Goal: Task Accomplishment & Management: Use online tool/utility

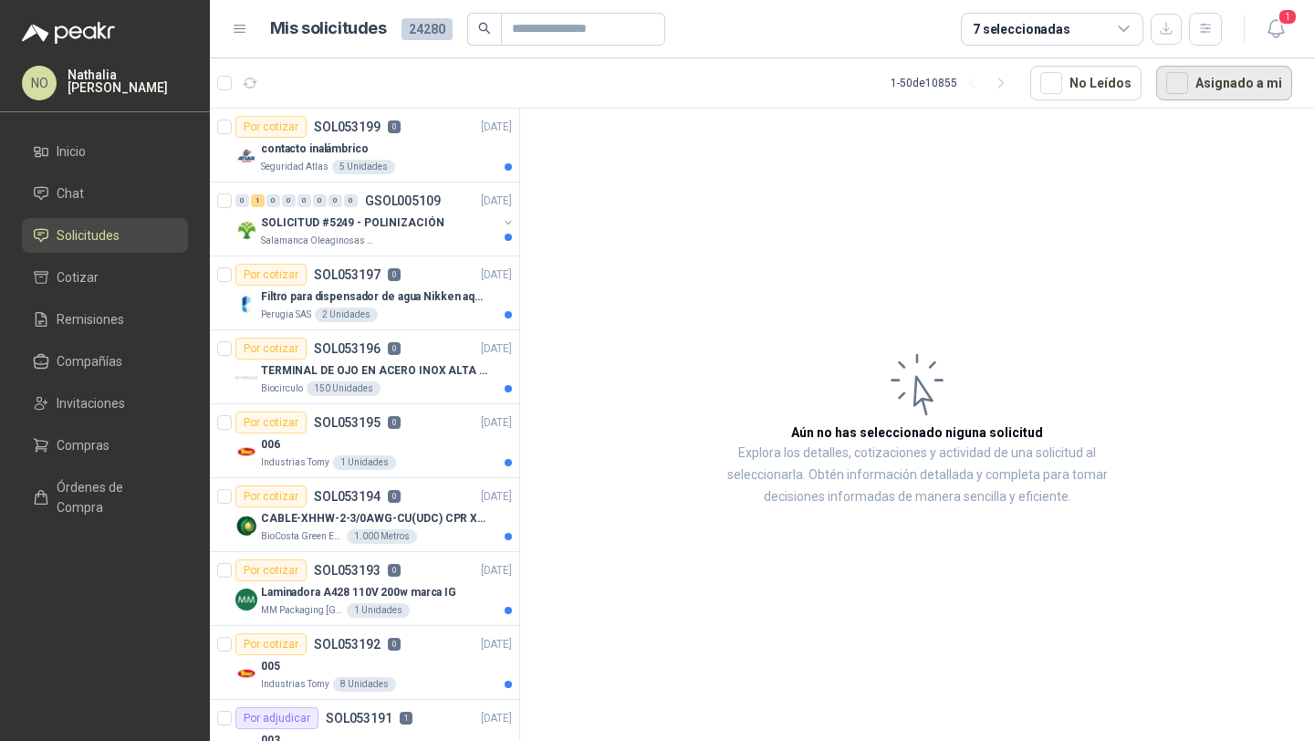
click at [1224, 82] on button "Asignado a mi" at bounding box center [1224, 83] width 136 height 35
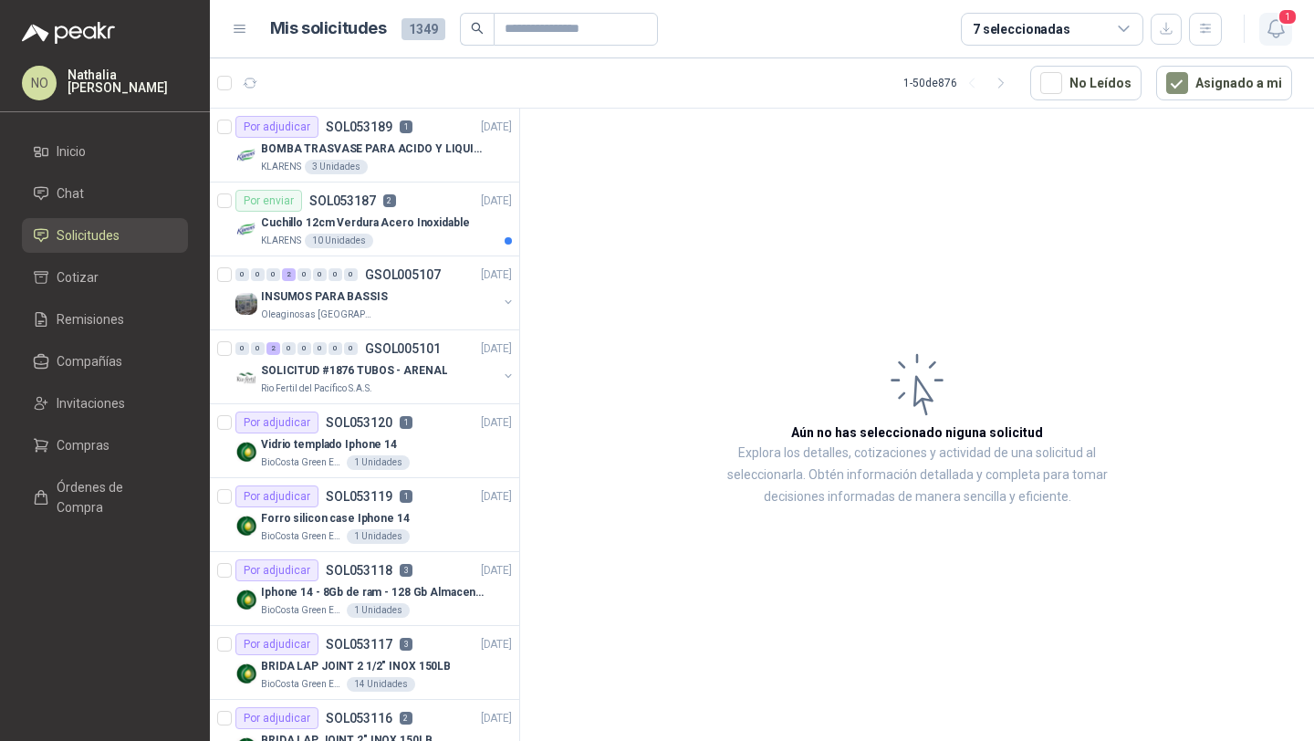
click at [1283, 18] on span "1" at bounding box center [1287, 16] width 20 height 17
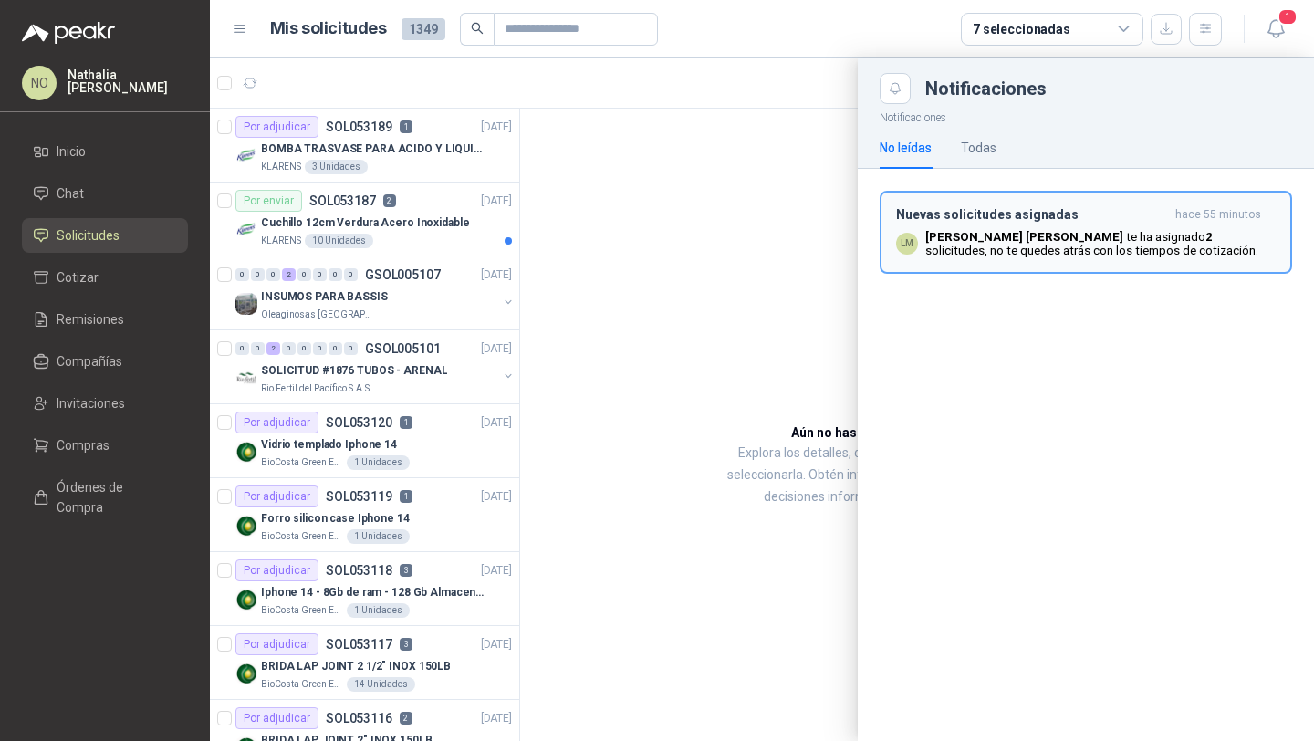
click at [942, 256] on p "[PERSON_NAME] te ha asignado 2 solicitudes , no te quedes atrás con los tiempos…" at bounding box center [1100, 243] width 350 height 27
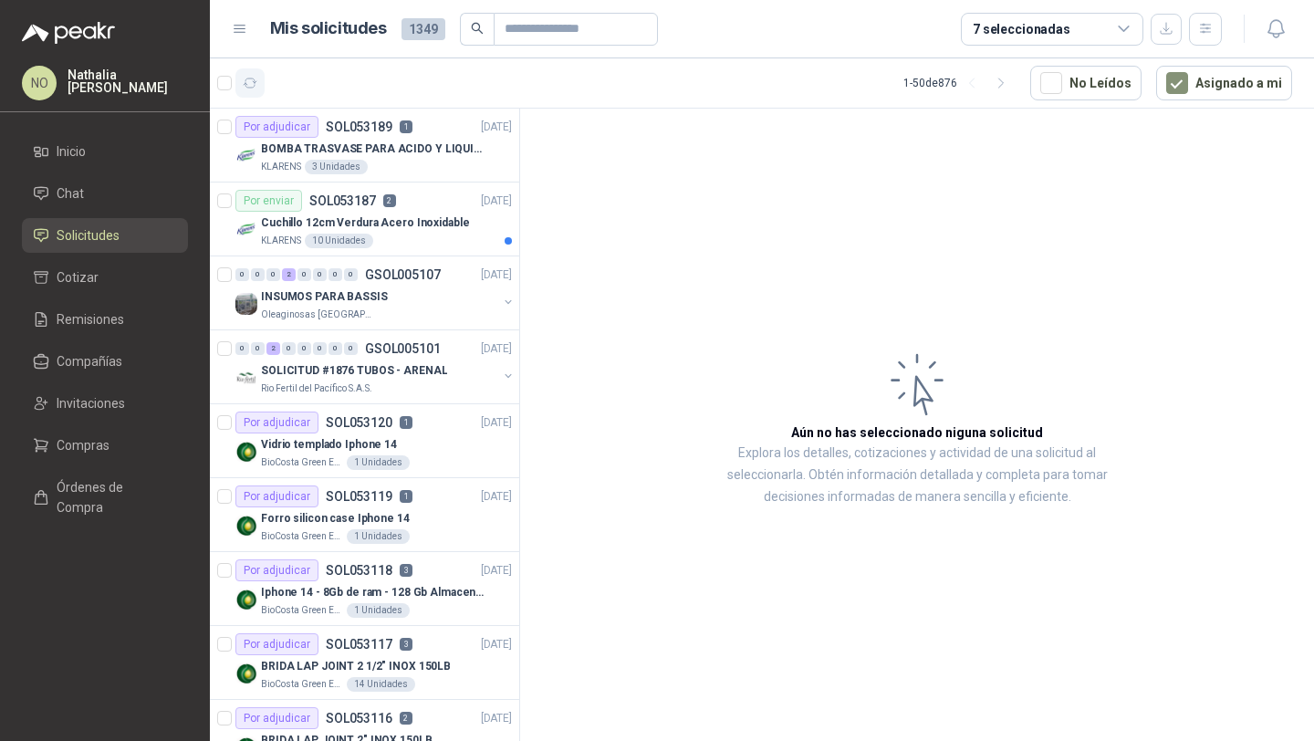
click at [245, 83] on icon "button" at bounding box center [251, 82] width 14 height 9
click at [425, 127] on div "Por adjudicar SOL053189 1 [DATE]" at bounding box center [373, 127] width 276 height 22
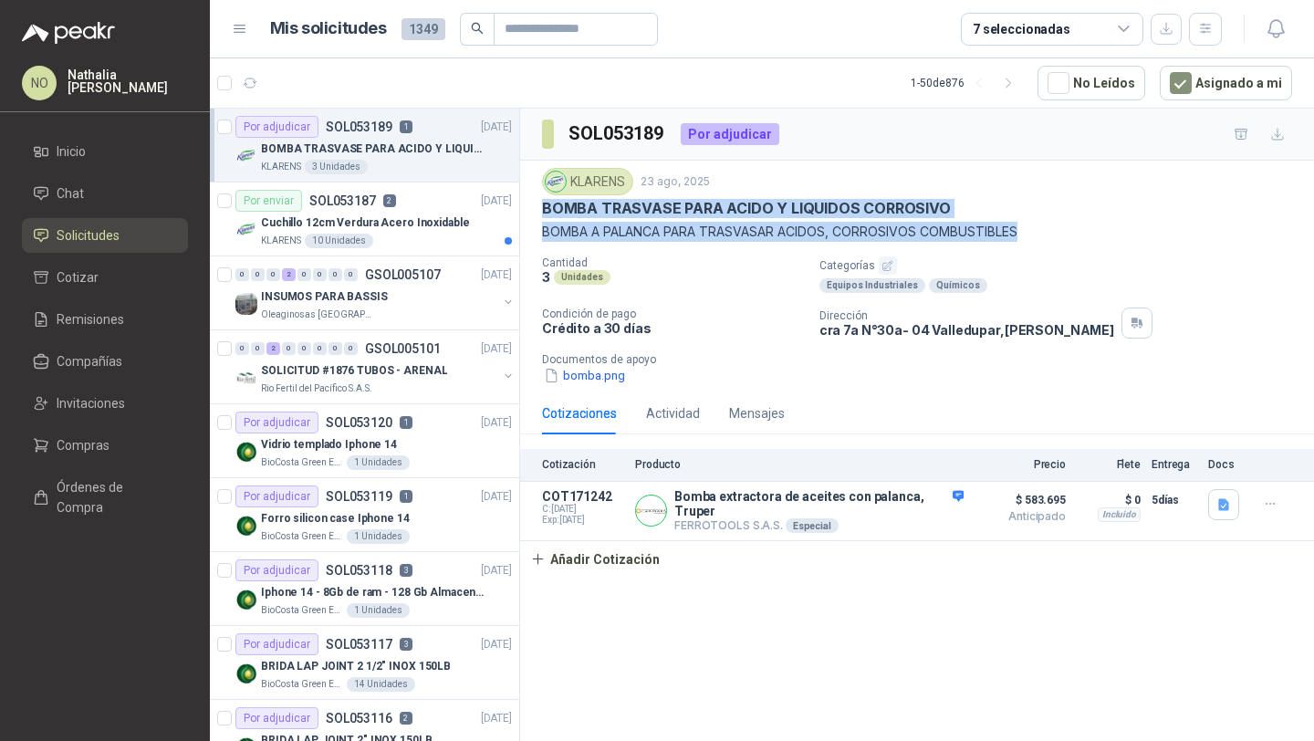
drag, startPoint x: 542, startPoint y: 215, endPoint x: 1053, endPoint y: 246, distance: 511.8
click at [1053, 247] on div "KLARENS [DATE] BOMBA TRASVASE PARA ACIDO Y LIQUIDOS CORROSIVO BOMBA A PALANCA P…" at bounding box center [917, 276] width 750 height 217
copy div "BOMBA TRASVASE PARA ACIDO Y LIQUIDOS CORROSIVO BOMBA A PALANCA PARA TRASVASAR A…"
click at [245, 84] on icon "button" at bounding box center [251, 82] width 14 height 9
click at [400, 209] on div "Por enviar SOL053187 2 [DATE]" at bounding box center [373, 201] width 276 height 22
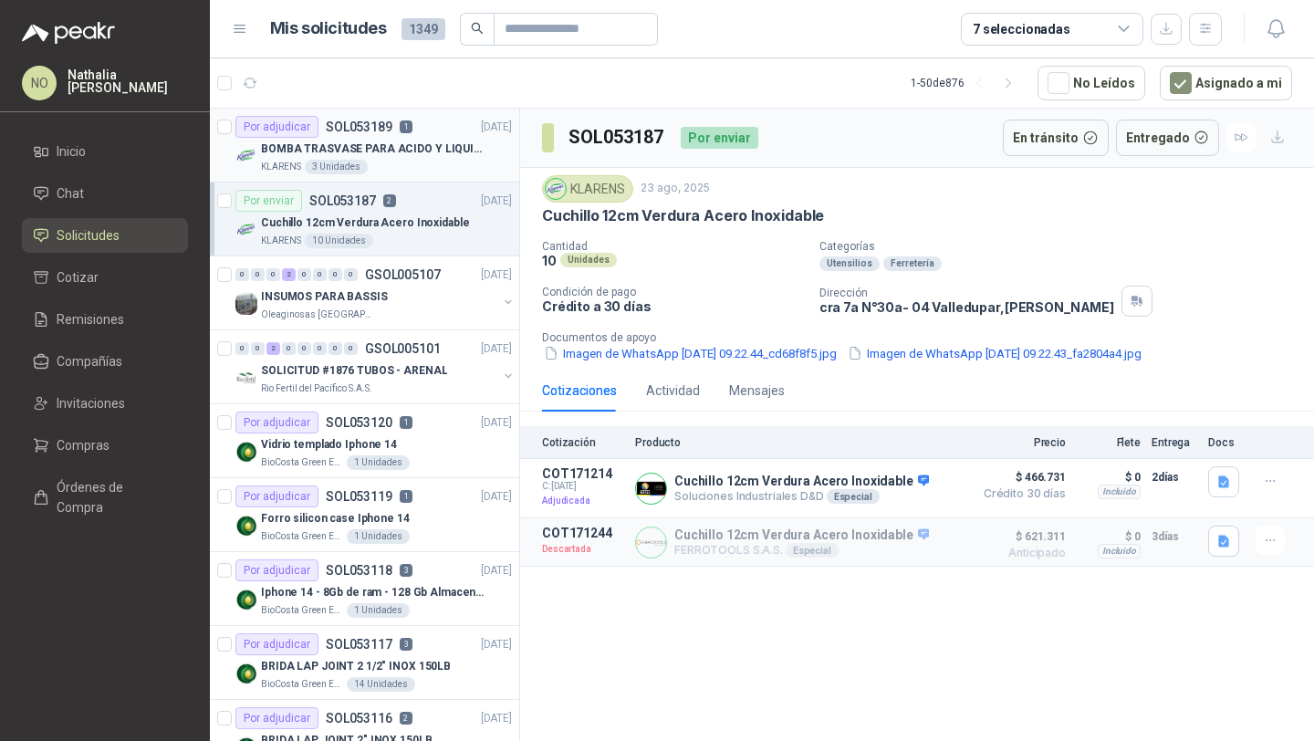
click at [442, 145] on p "BOMBA TRASVASE PARA ACIDO Y LIQUIDOS CORROSIVO" at bounding box center [374, 148] width 227 height 17
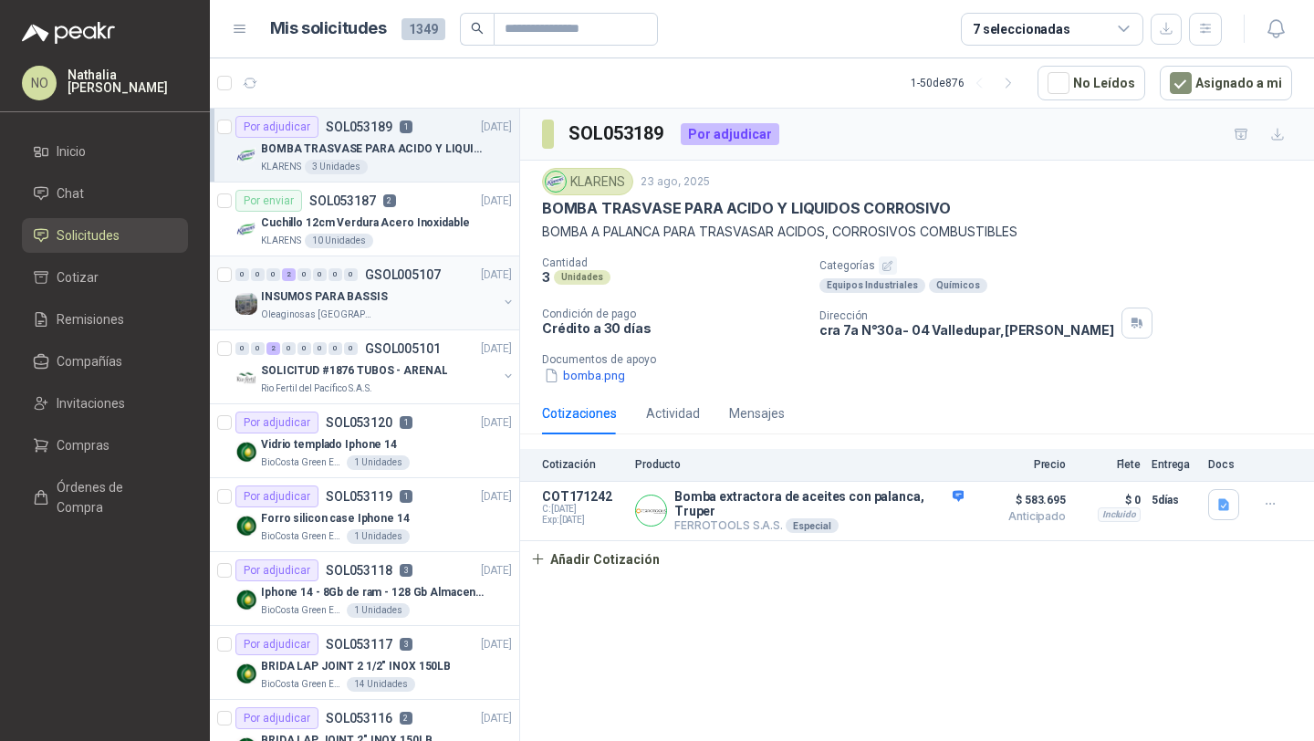
click at [384, 306] on div "INSUMOS PARA BASSIS" at bounding box center [379, 297] width 236 height 22
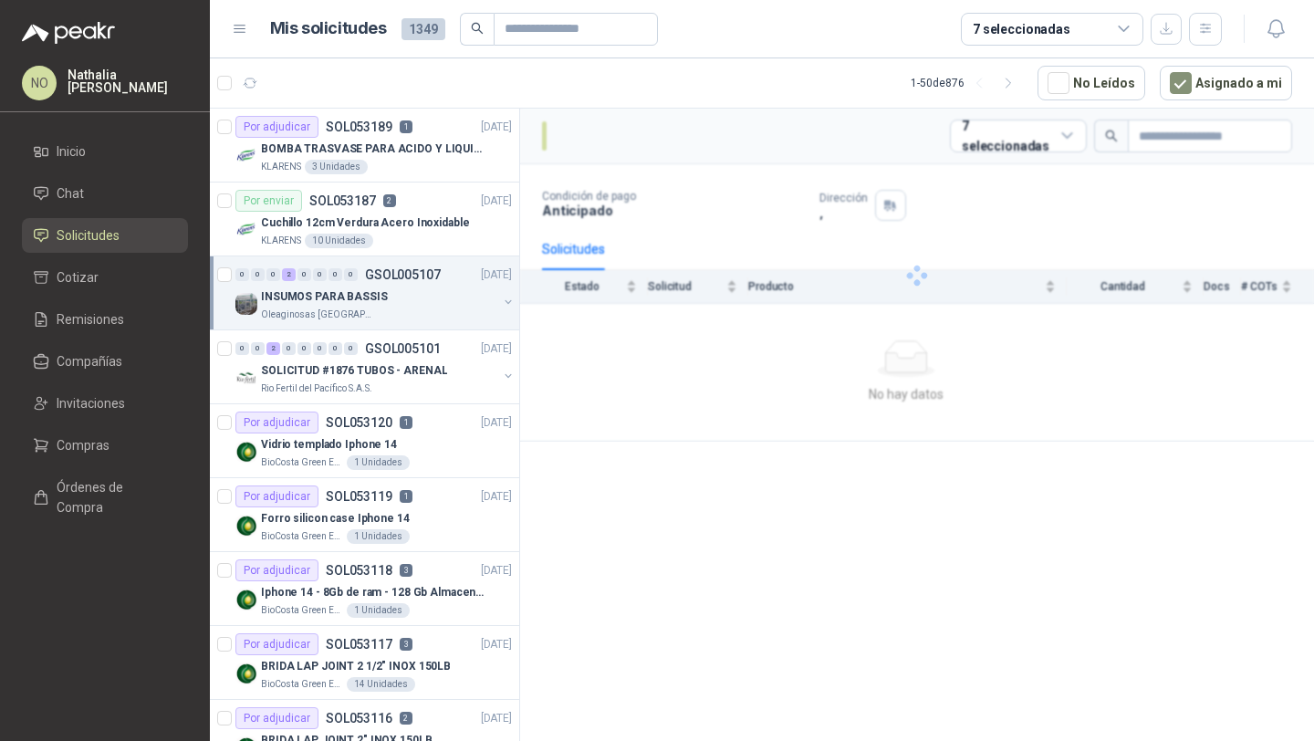
click at [384, 306] on div "INSUMOS PARA BASSIS" at bounding box center [379, 297] width 236 height 22
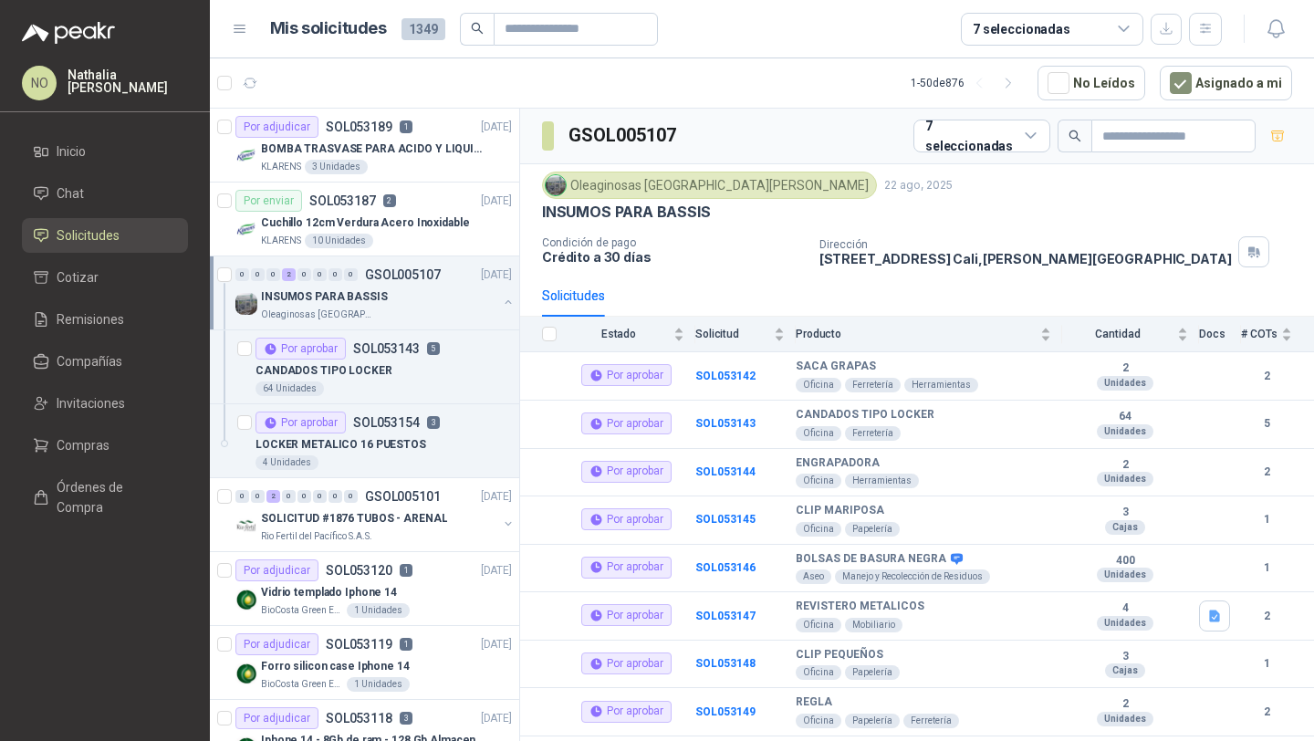
scroll to position [6, 0]
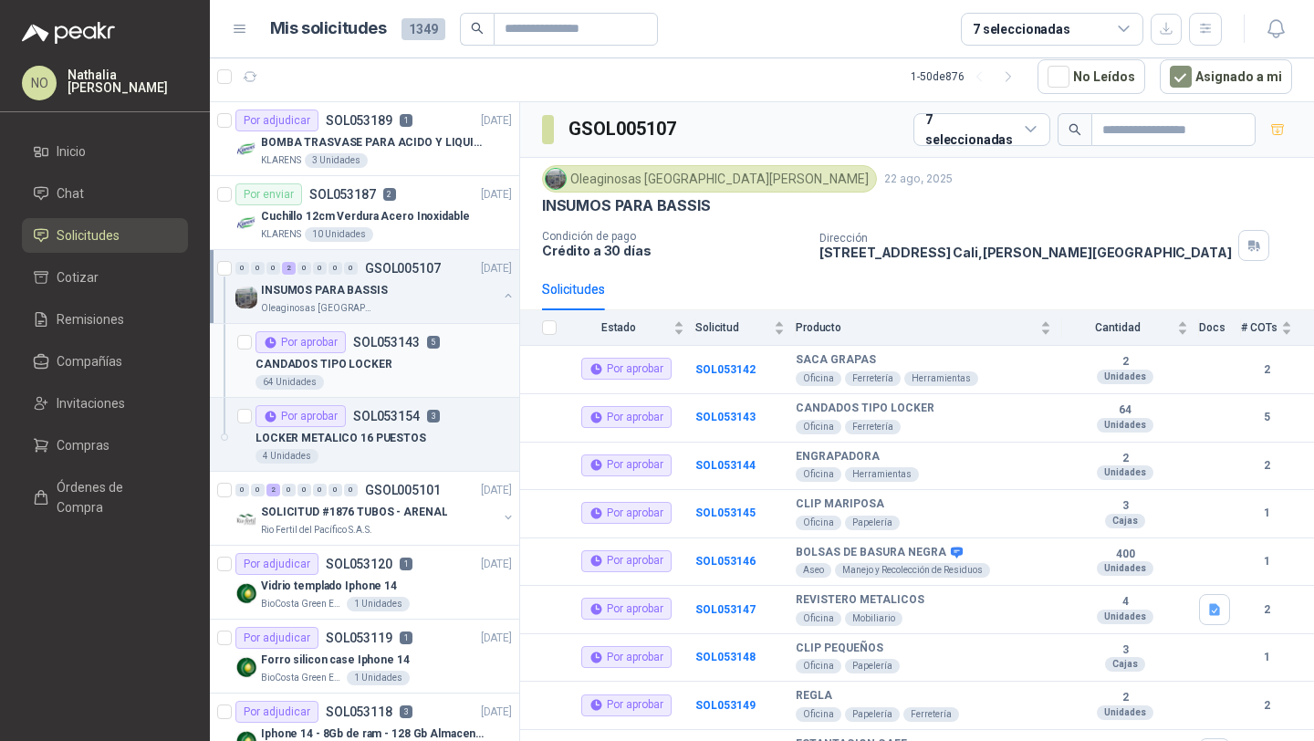
click at [369, 354] on div "CANDADOS TIPO LOCKER" at bounding box center [383, 364] width 256 height 22
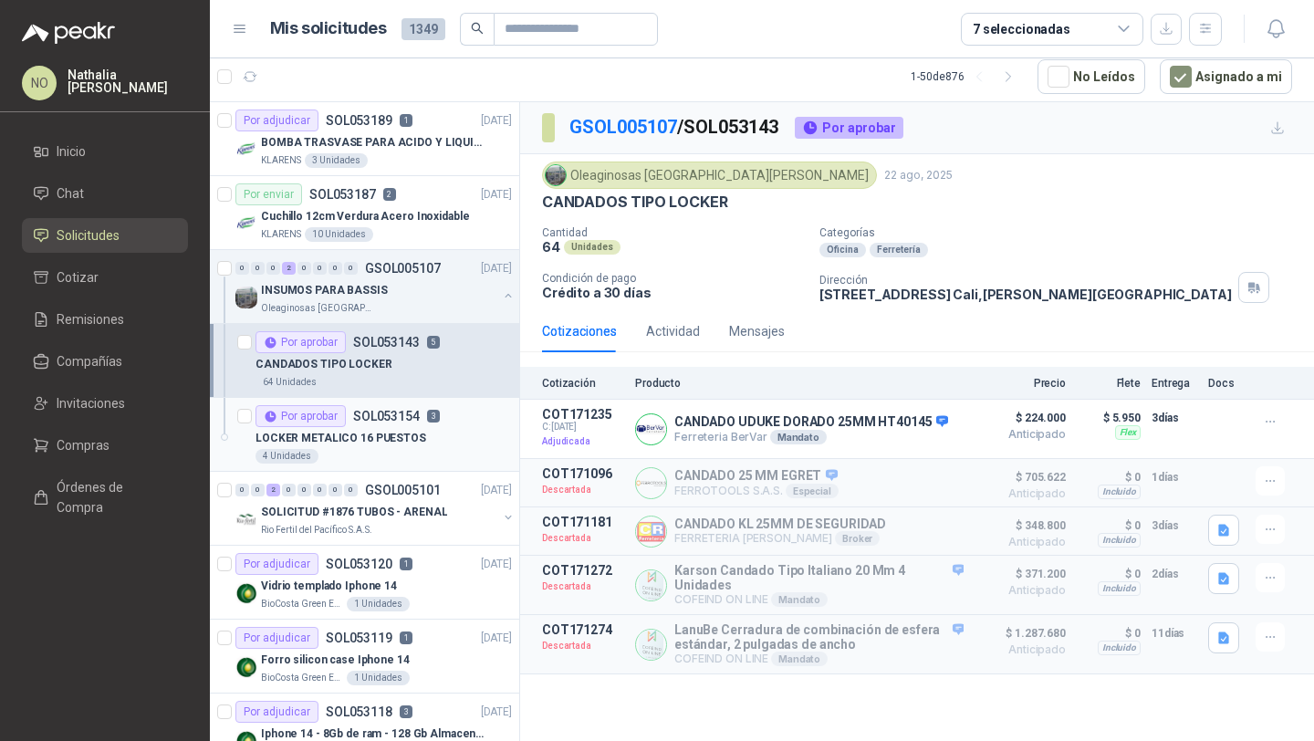
click at [373, 415] on p "SOL053154" at bounding box center [386, 416] width 67 height 13
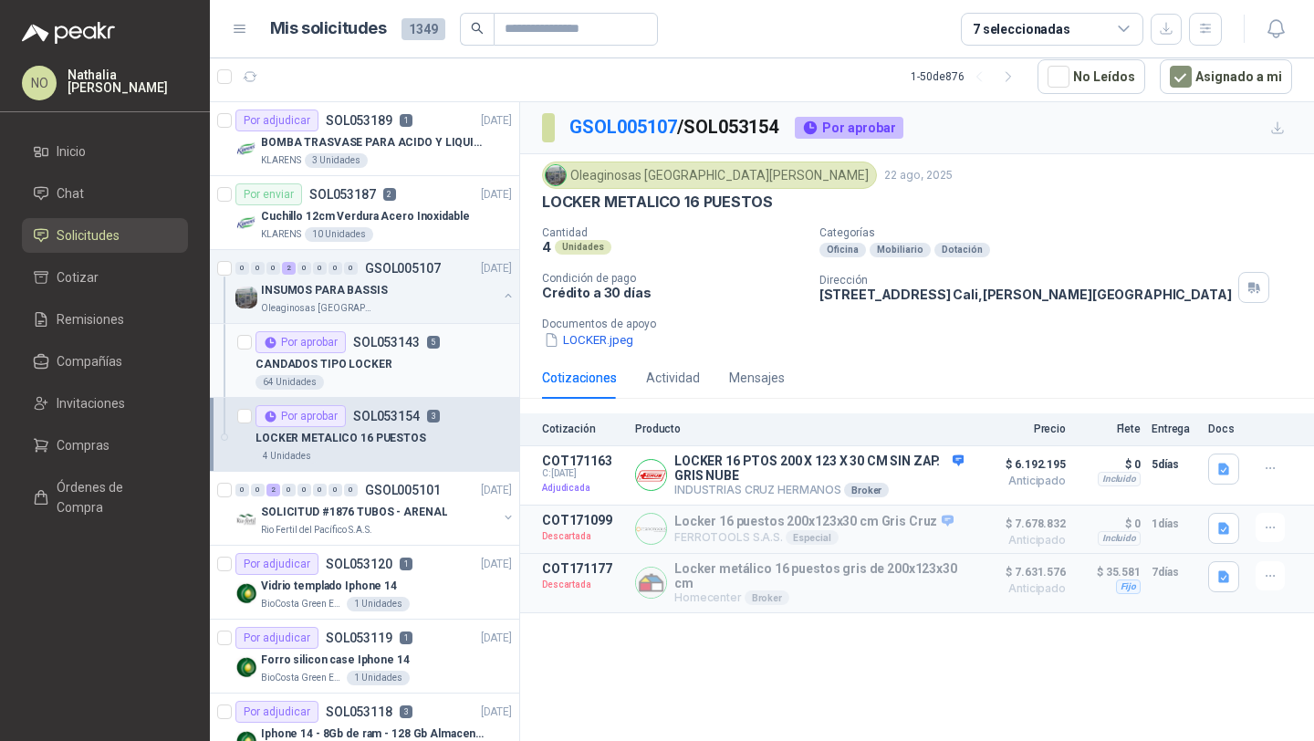
click at [380, 351] on div "Por aprobar SOL053143 5" at bounding box center [347, 342] width 184 height 22
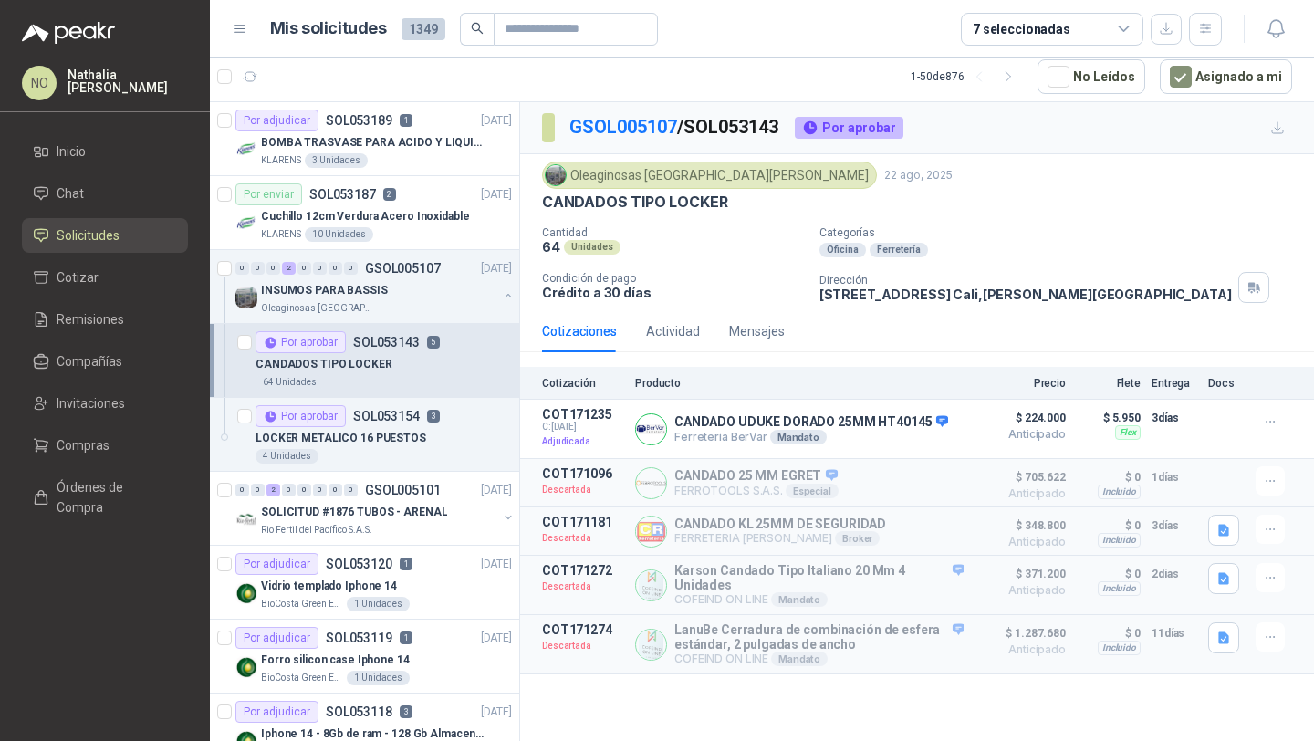
drag, startPoint x: 397, startPoint y: 29, endPoint x: 385, endPoint y: 0, distance: 31.5
click at [397, 26] on div "Mis solicitudes 1349" at bounding box center [464, 29] width 388 height 33
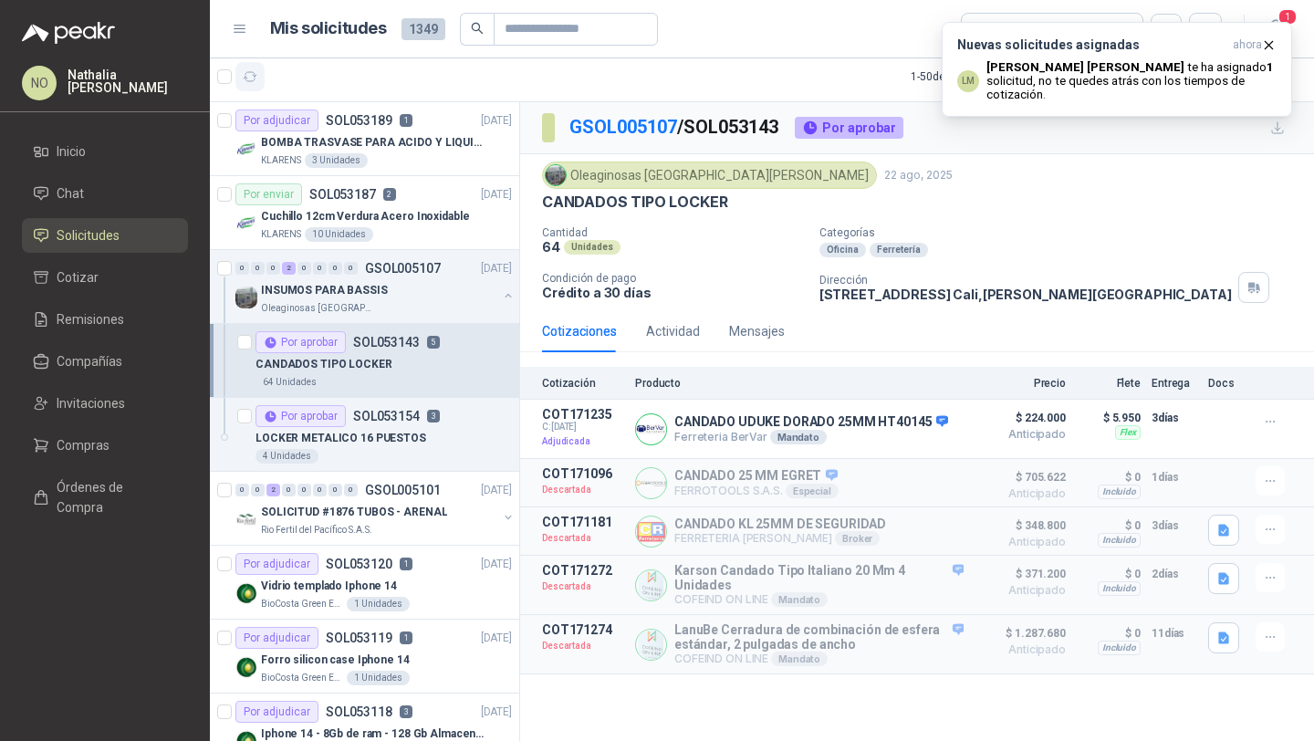
click at [255, 69] on icon "button" at bounding box center [251, 77] width 16 height 16
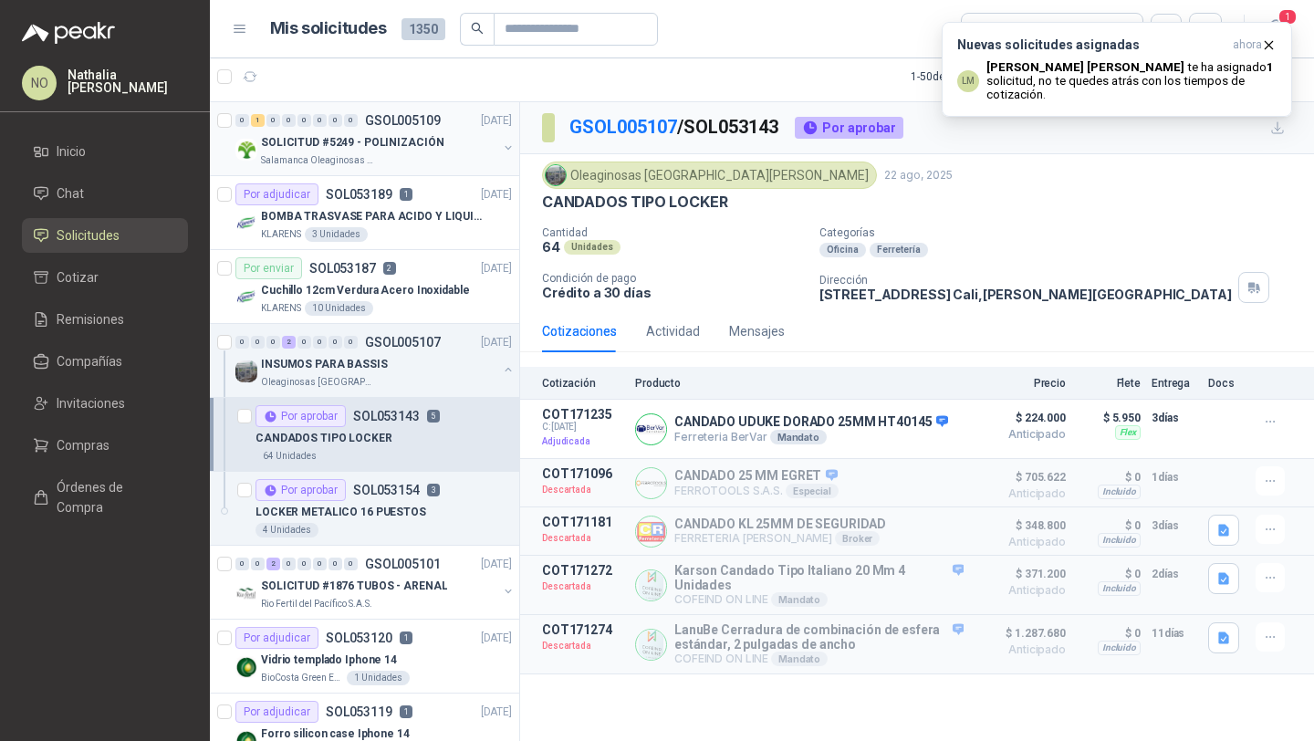
click at [374, 123] on p "GSOL005109" at bounding box center [403, 120] width 76 height 13
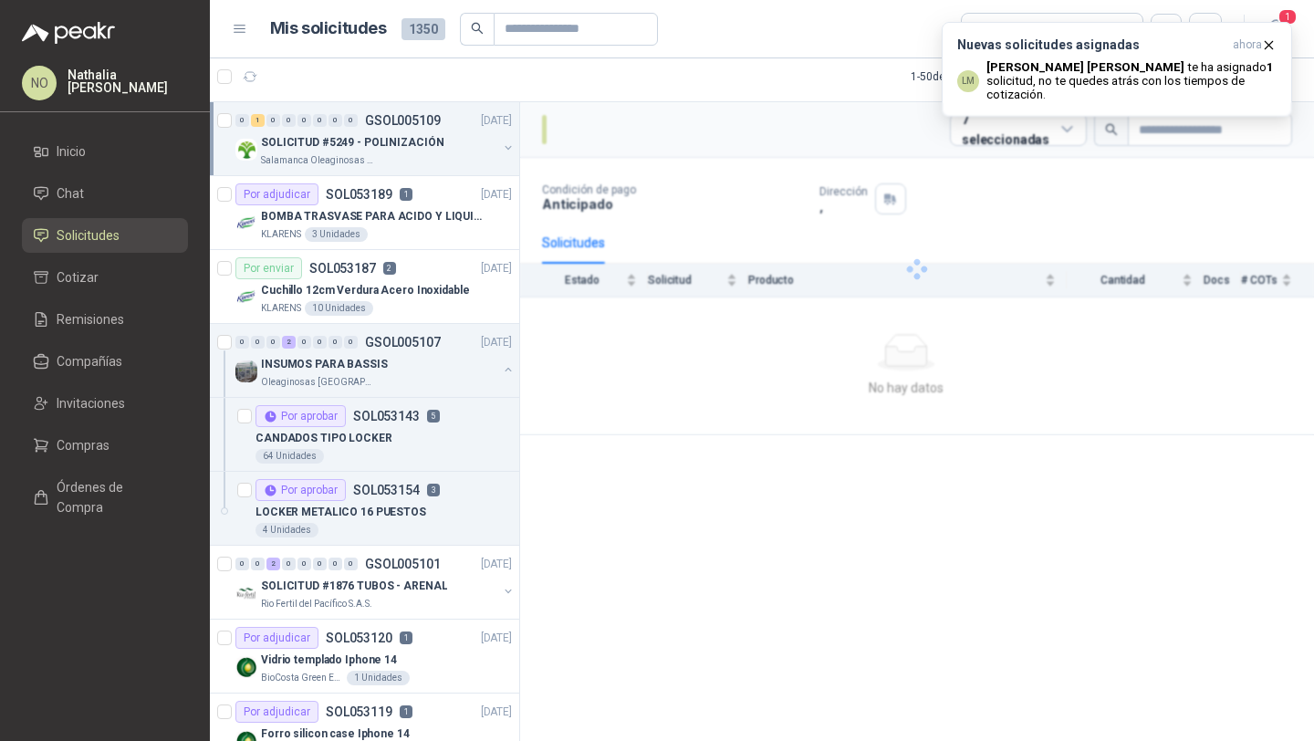
click at [374, 123] on p "GSOL005109" at bounding box center [403, 120] width 76 height 13
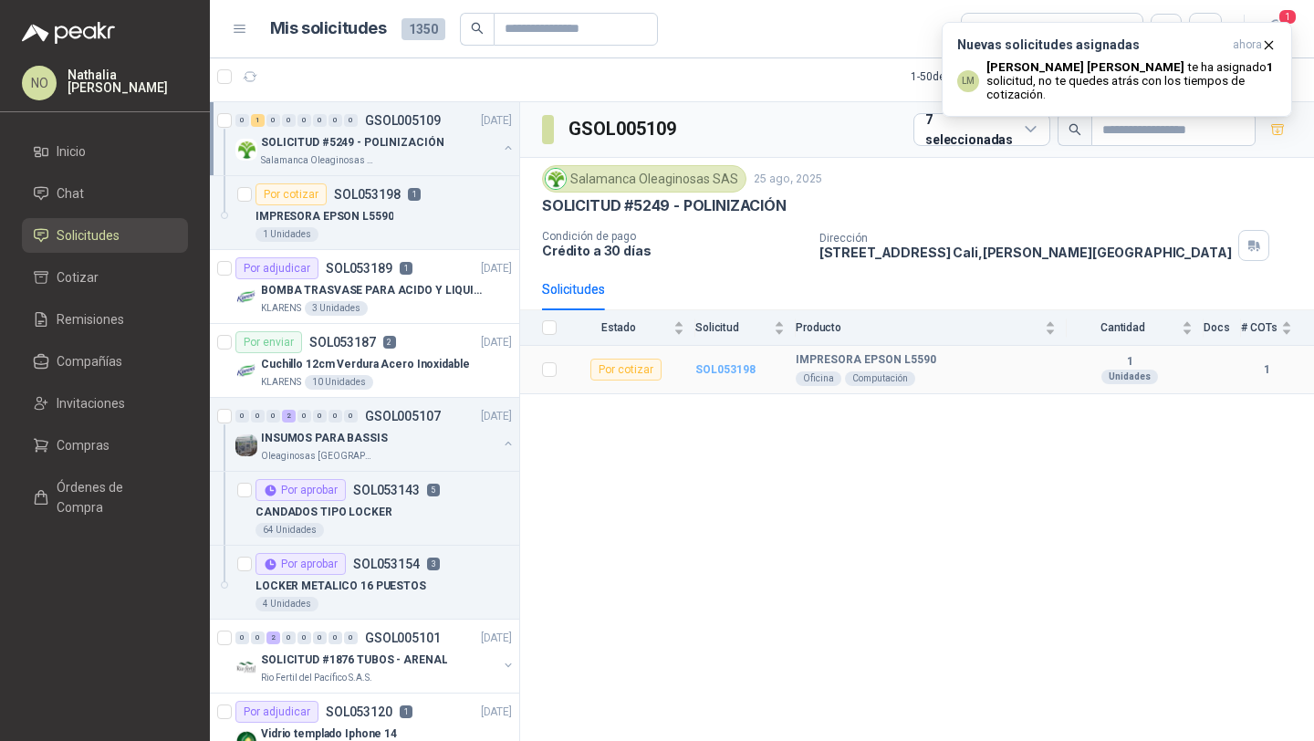
click at [750, 372] on b "SOL053198" at bounding box center [725, 369] width 60 height 13
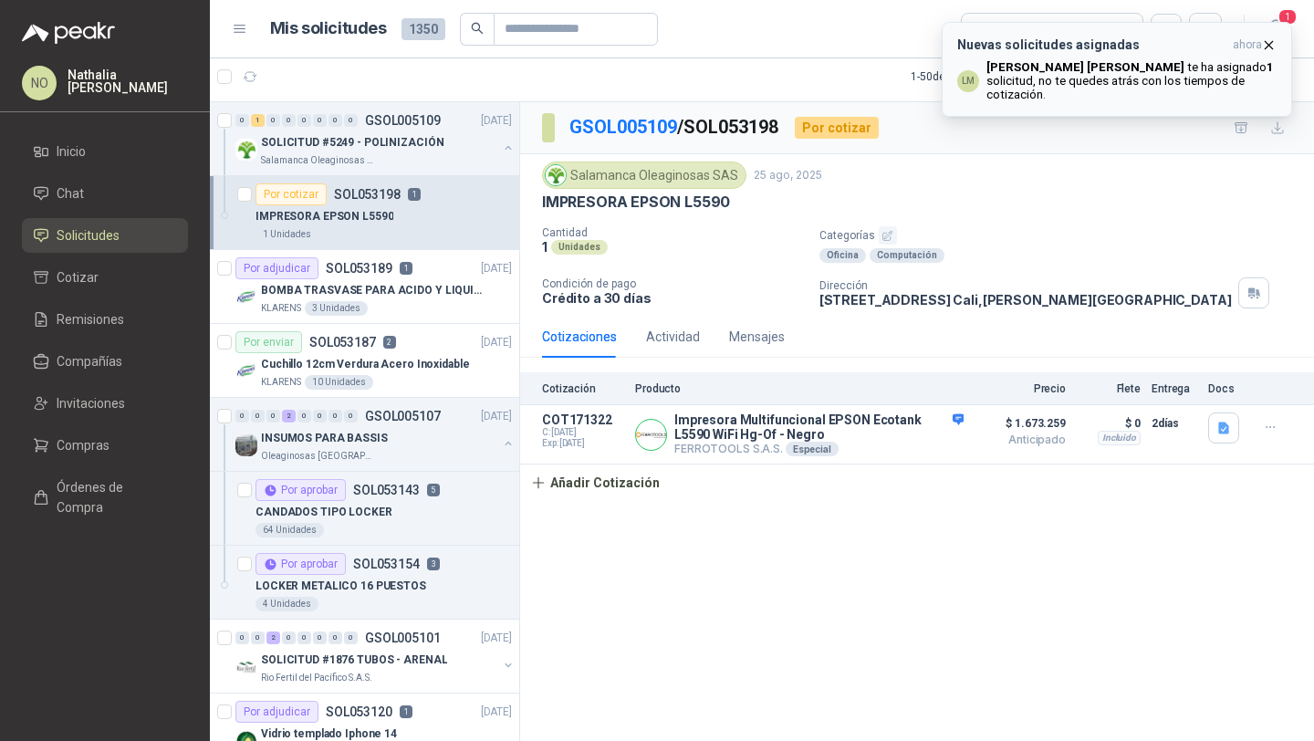
click at [1274, 41] on icon "button" at bounding box center [1269, 45] width 16 height 16
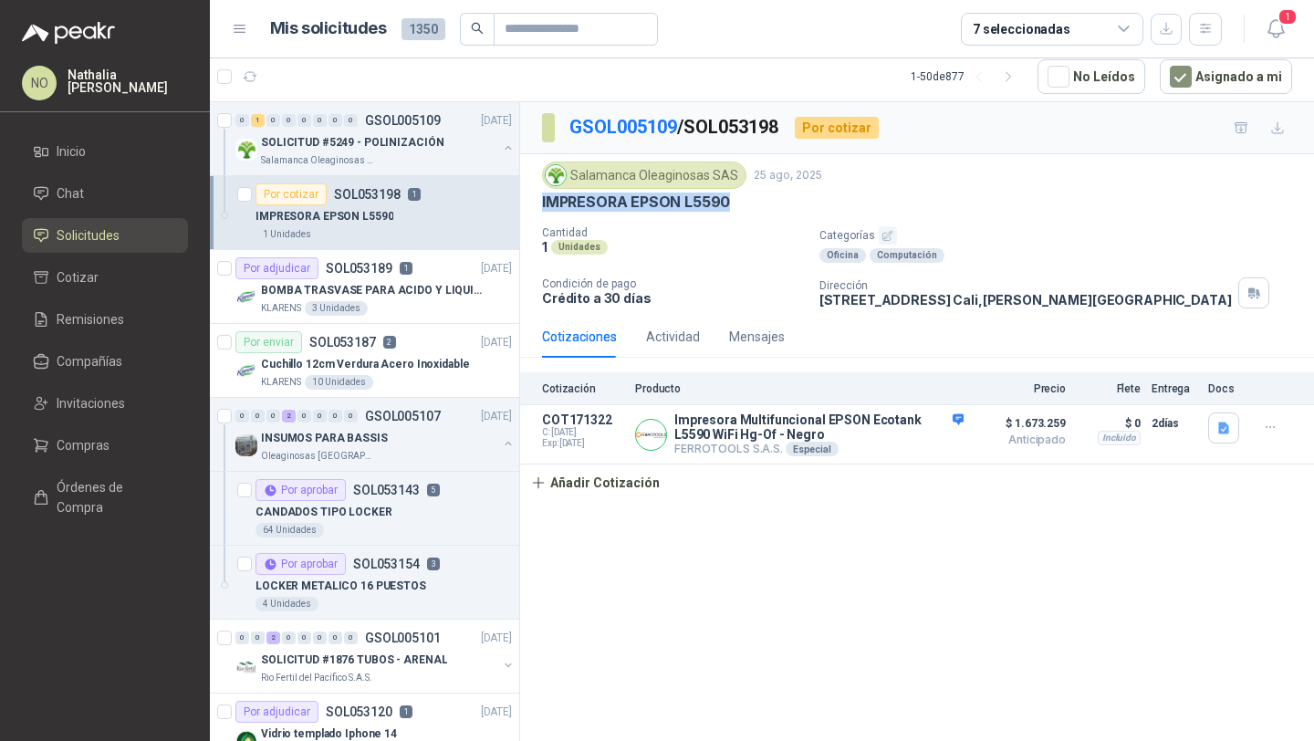
drag, startPoint x: 537, startPoint y: 204, endPoint x: 760, endPoint y: 205, distance: 222.6
click at [760, 205] on div "Salamanca Oleaginosas SAS [DATE] IMPRESORA EPSON L5590 Cantidad 1 Unidades Cate…" at bounding box center [917, 234] width 794 height 161
copy p "IMPRESORA EPSON L5590"
click at [614, 489] on button "Añadir Cotización" at bounding box center [595, 482] width 150 height 36
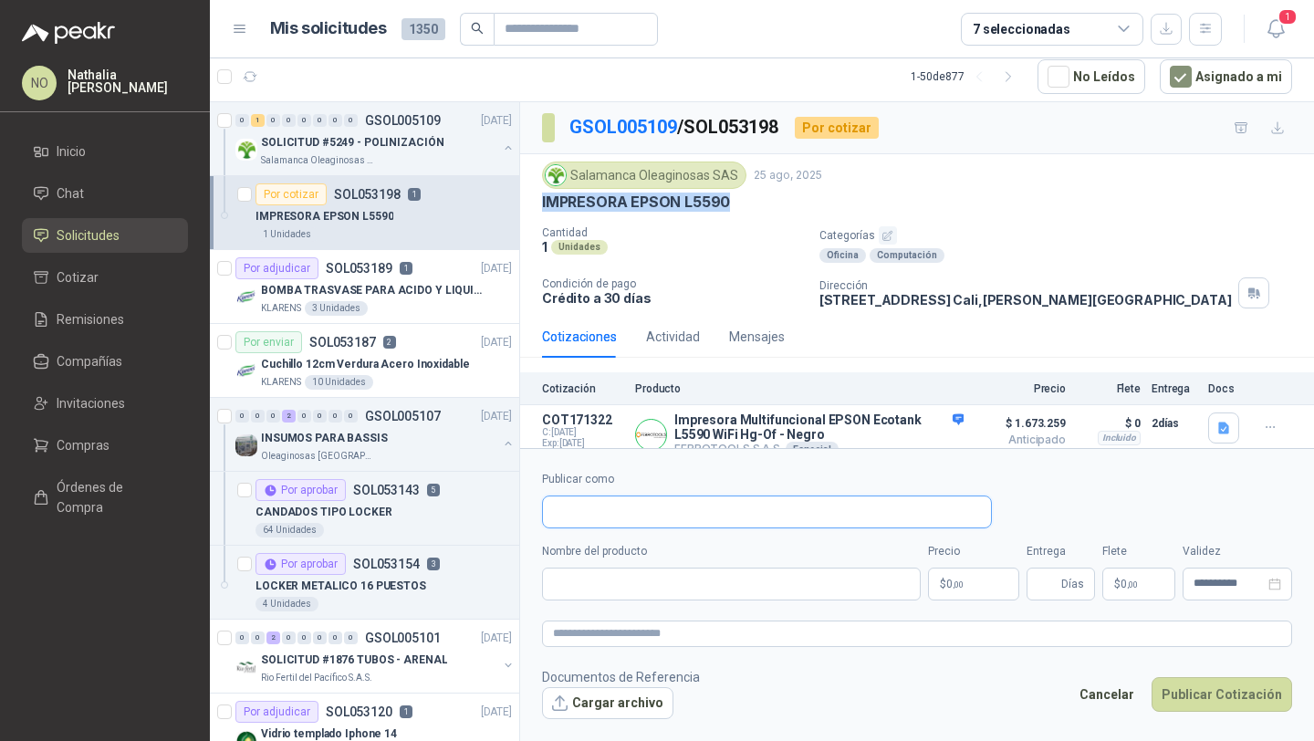
click at [618, 510] on input "Publicar como" at bounding box center [767, 511] width 448 height 31
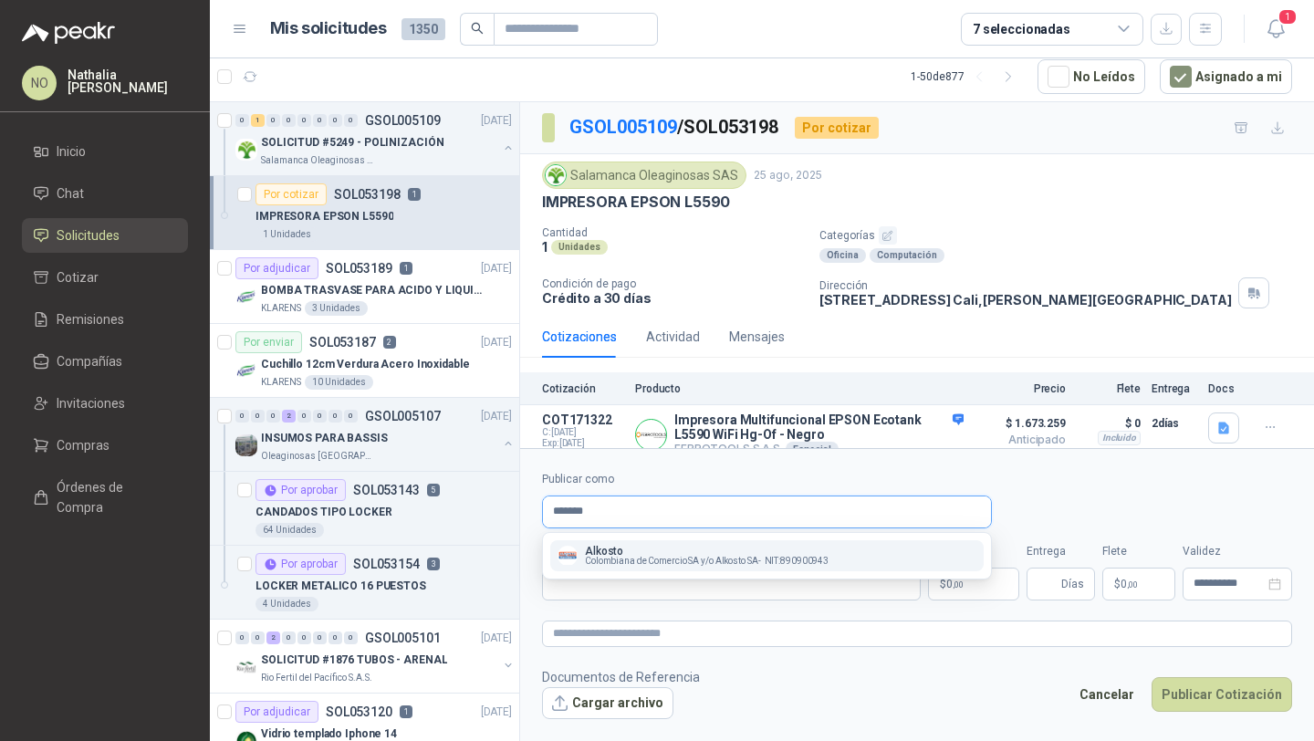
type input "*******"
click at [598, 551] on p "Alkosto" at bounding box center [707, 551] width 244 height 11
type input "**********"
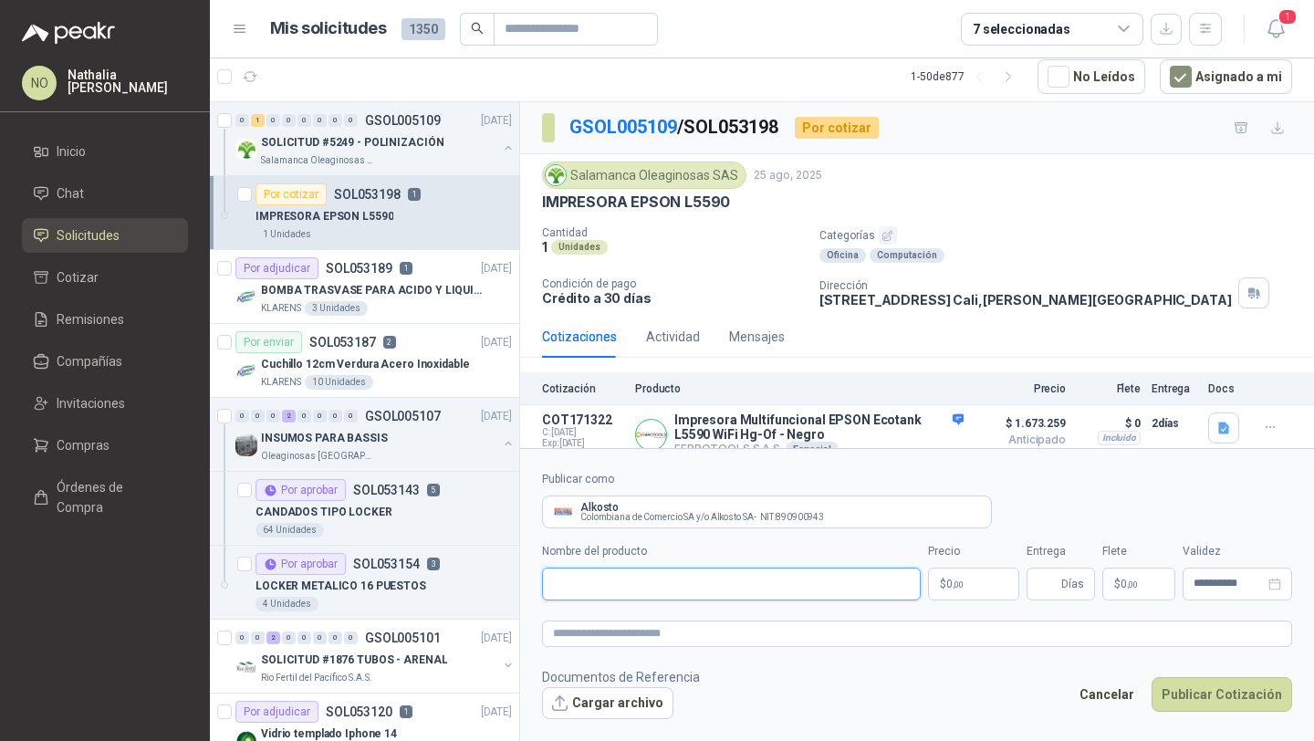
click at [692, 574] on input "Nombre del producto" at bounding box center [731, 583] width 379 height 33
paste input "**********"
type input "**********"
click at [938, 585] on body "NO [PERSON_NAME] Inicio Chat Solicitudes Cotizar Remisiones Compañías Invitacio…" at bounding box center [657, 370] width 1314 height 741
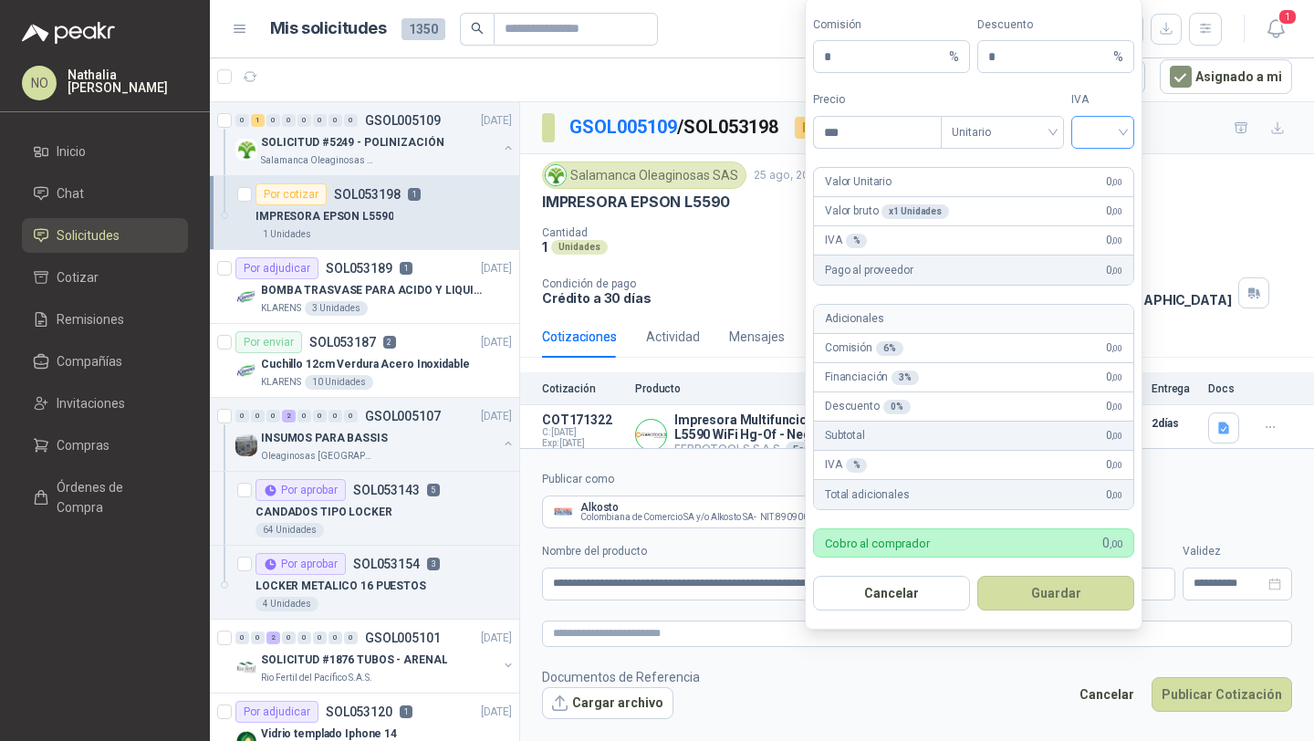
click at [1089, 124] on input "search" at bounding box center [1102, 130] width 41 height 27
click at [1092, 175] on div "19%" at bounding box center [1103, 171] width 34 height 20
click at [1003, 137] on span "Unitario" at bounding box center [1002, 132] width 101 height 27
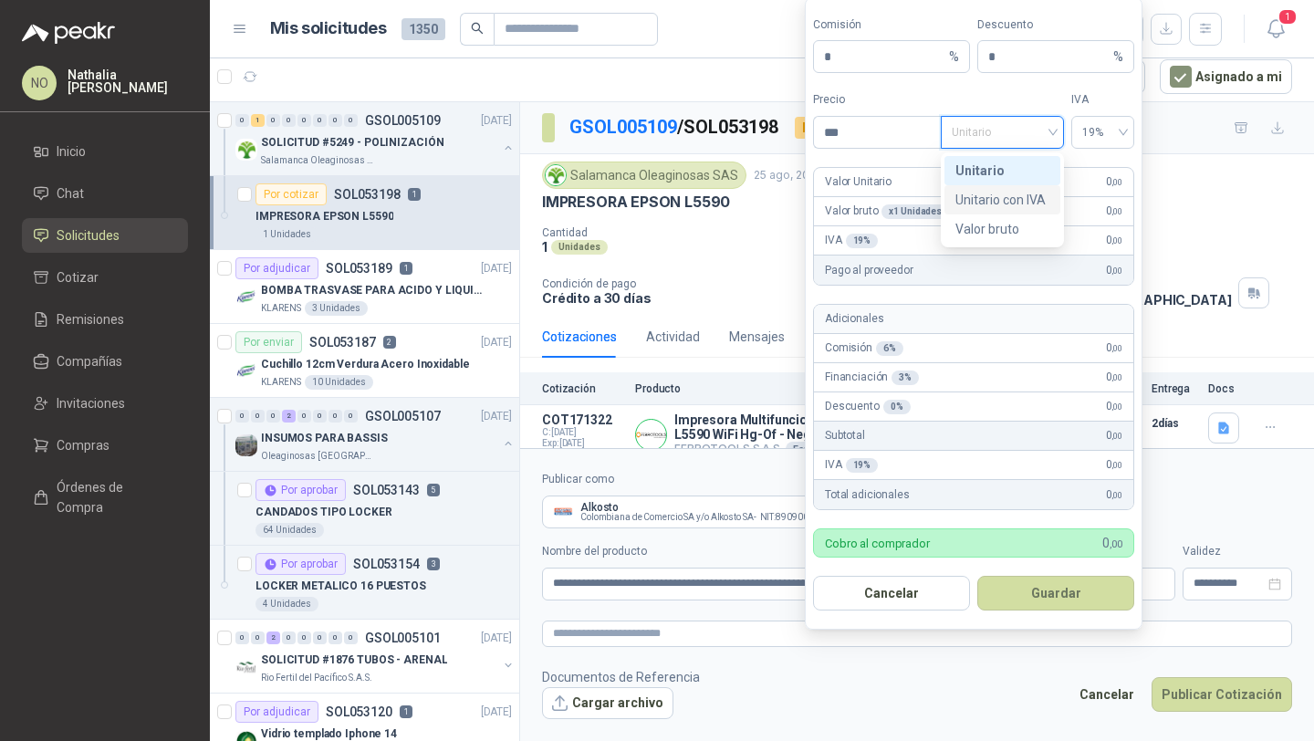
click at [1010, 202] on div "Unitario con IVA" at bounding box center [1002, 200] width 94 height 20
click at [875, 127] on input "***" at bounding box center [877, 132] width 127 height 31
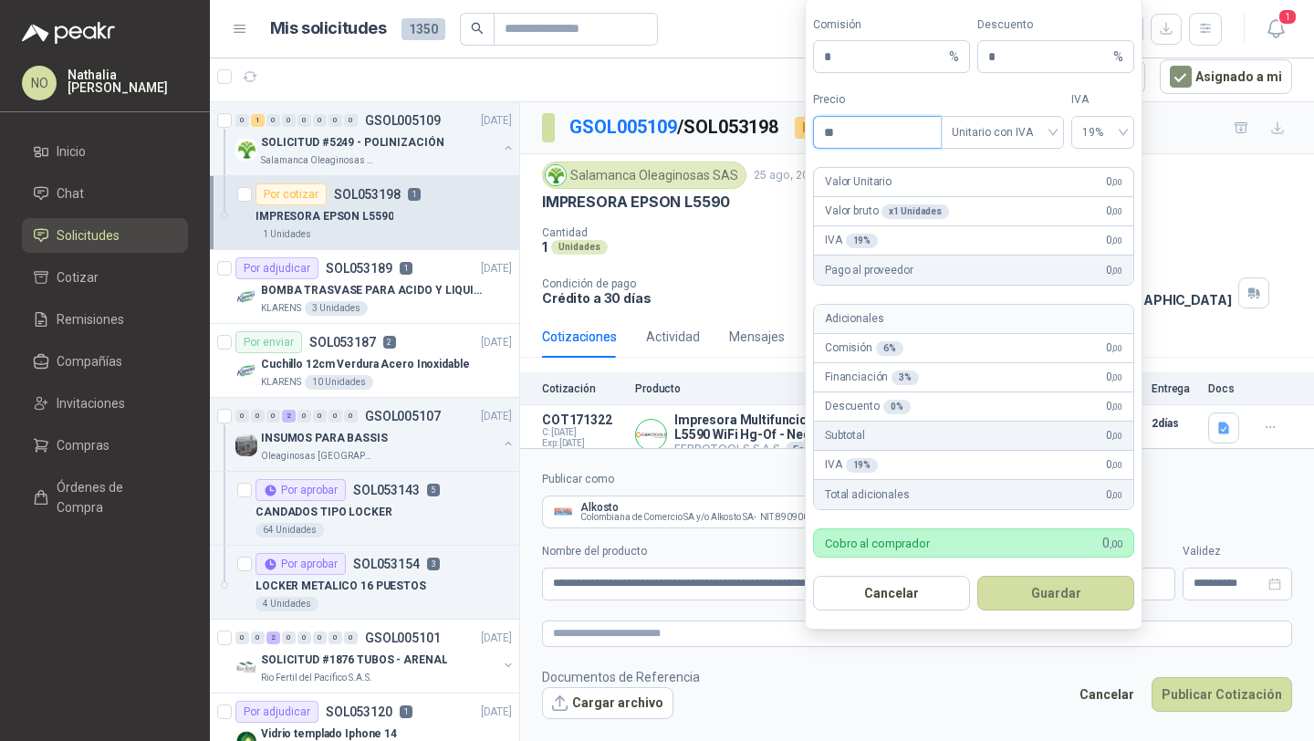
type input "*"
type input "**********"
click at [1002, 59] on input "*" at bounding box center [1048, 56] width 121 height 31
type input "*"
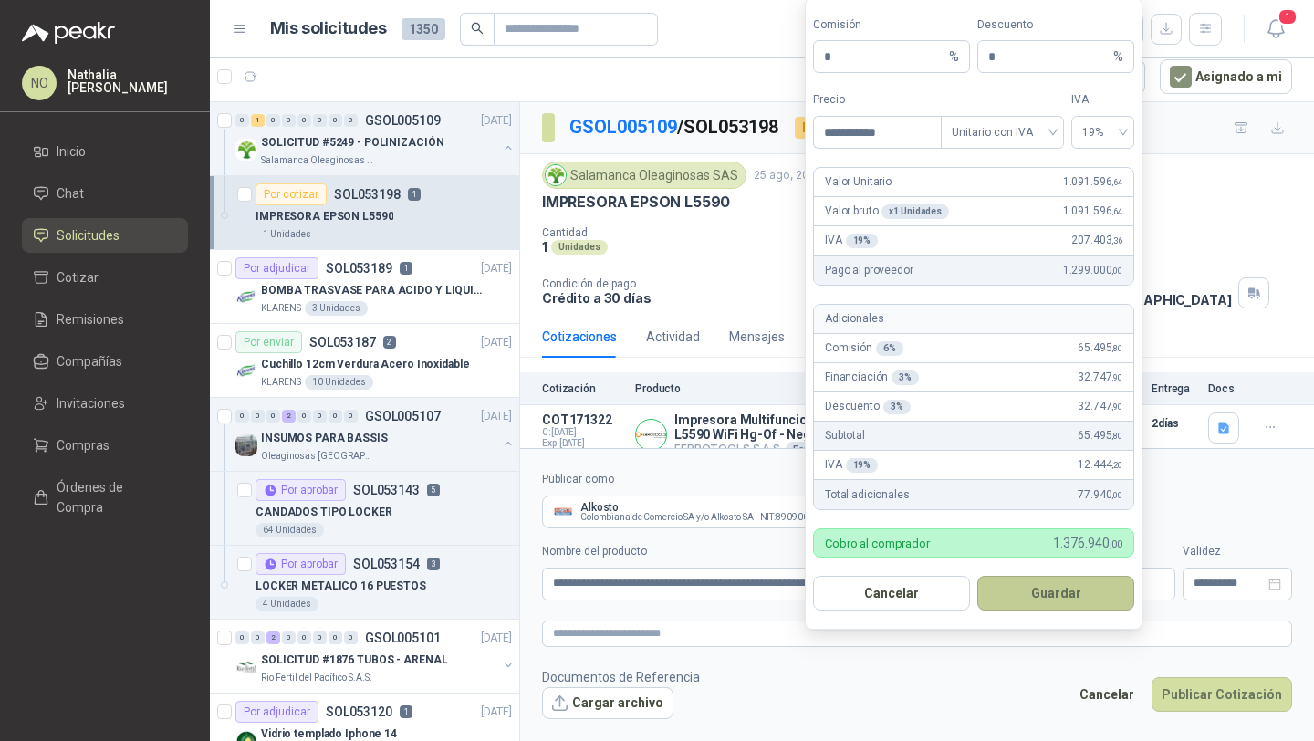
click at [1077, 593] on button "Guardar" at bounding box center [1055, 593] width 157 height 35
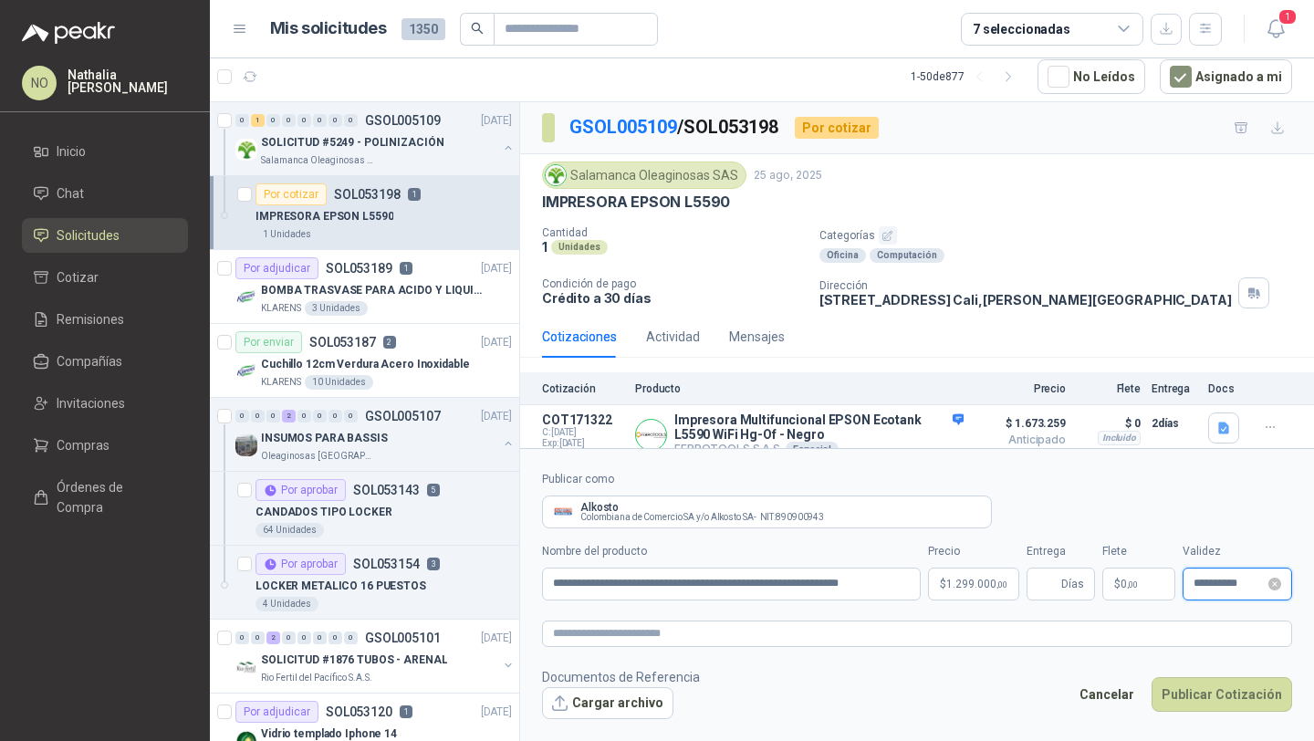
click at [1207, 587] on input "**********" at bounding box center [1228, 583] width 71 height 12
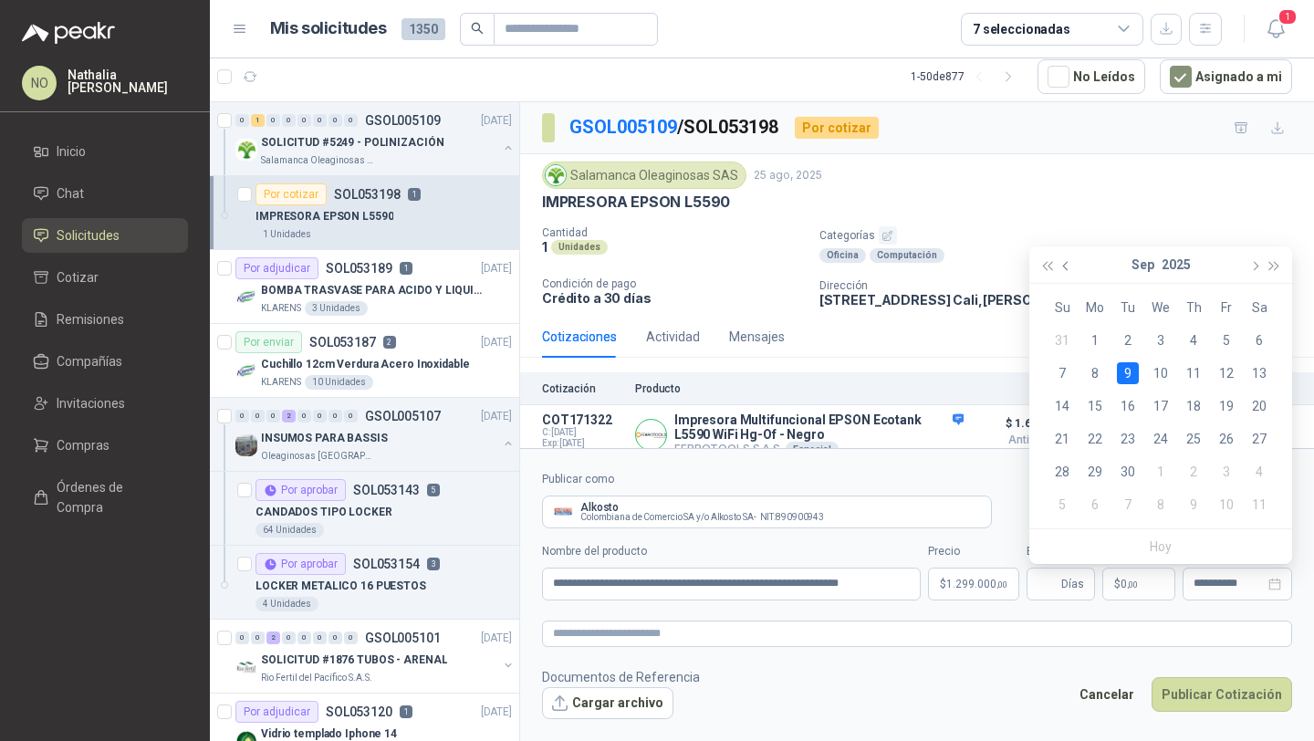
click at [1071, 271] on button "button" at bounding box center [1066, 264] width 20 height 36
type input "**********"
click at [1062, 509] on div "31" at bounding box center [1062, 505] width 22 height 22
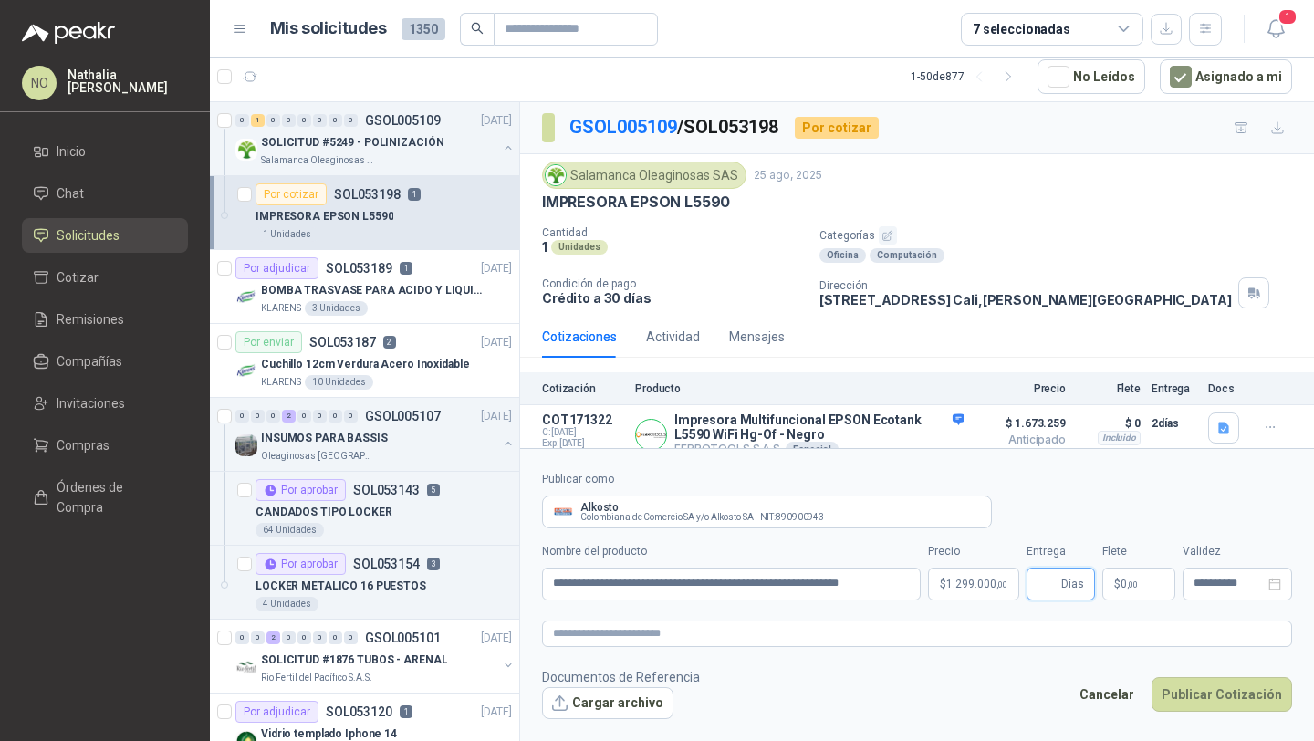
click at [1056, 588] on input "Entrega" at bounding box center [1047, 583] width 20 height 31
type input "*"
click at [1127, 578] on span "0 ,00" at bounding box center [1128, 583] width 17 height 11
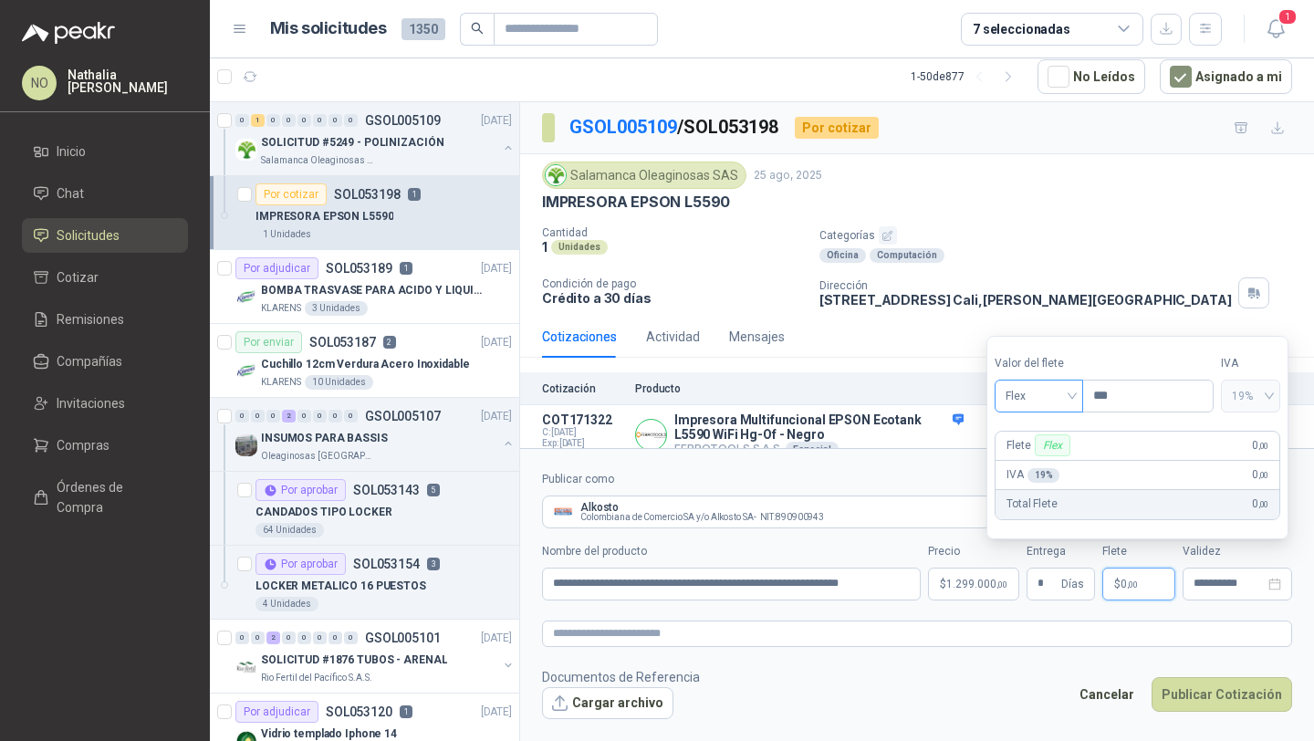
click at [1023, 401] on span "Flex" at bounding box center [1038, 395] width 67 height 27
click at [1026, 460] on div "Incluido" at bounding box center [1039, 463] width 60 height 20
click at [612, 708] on button "Cargar archivo" at bounding box center [607, 703] width 131 height 33
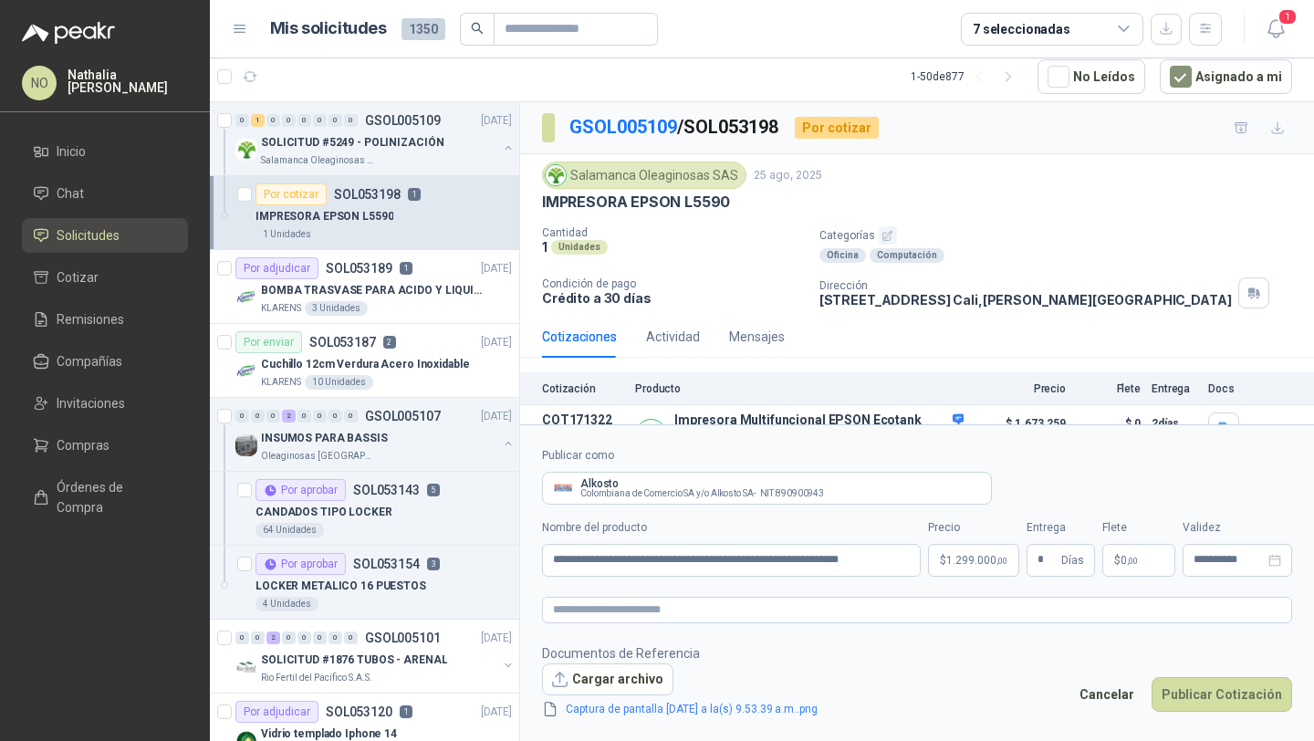
click at [632, 696] on div "Captura de pantalla [DATE] a la(s) 9.53.39 a.m..png" at bounding box center [694, 707] width 305 height 24
click at [619, 699] on div "Captura de pantalla [DATE] a la(s) 9.53.39 a.m..png" at bounding box center [694, 709] width 305 height 20
click at [619, 682] on button "Cargar archivo" at bounding box center [607, 679] width 131 height 33
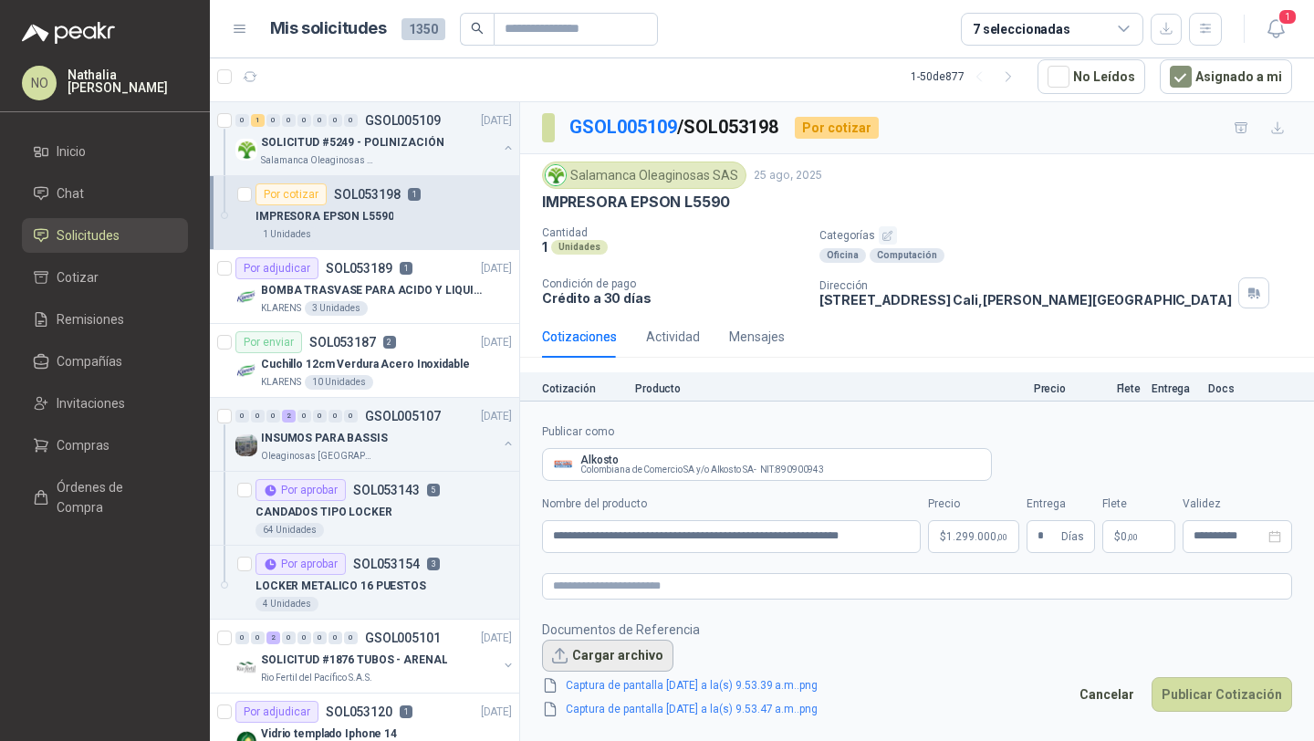
click at [629, 646] on button "Cargar archivo" at bounding box center [607, 656] width 131 height 33
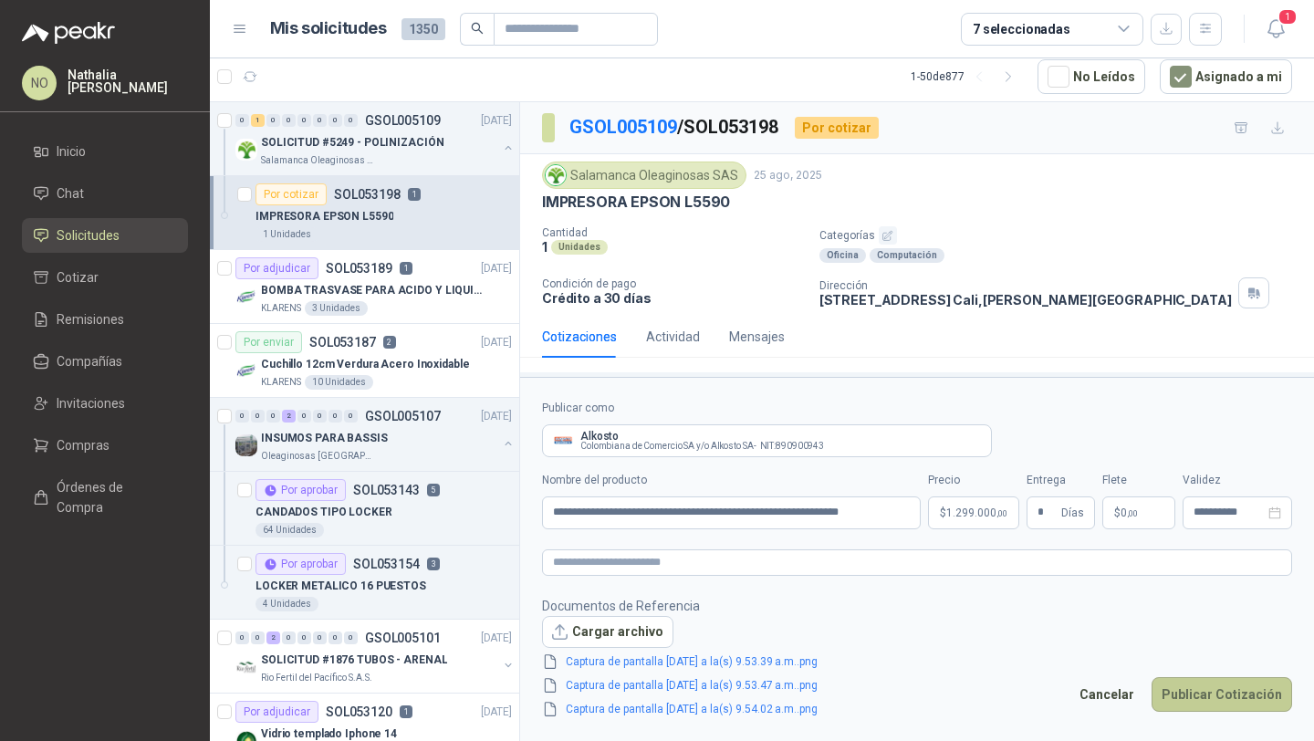
click at [1222, 702] on button "Publicar Cotización" at bounding box center [1221, 694] width 140 height 35
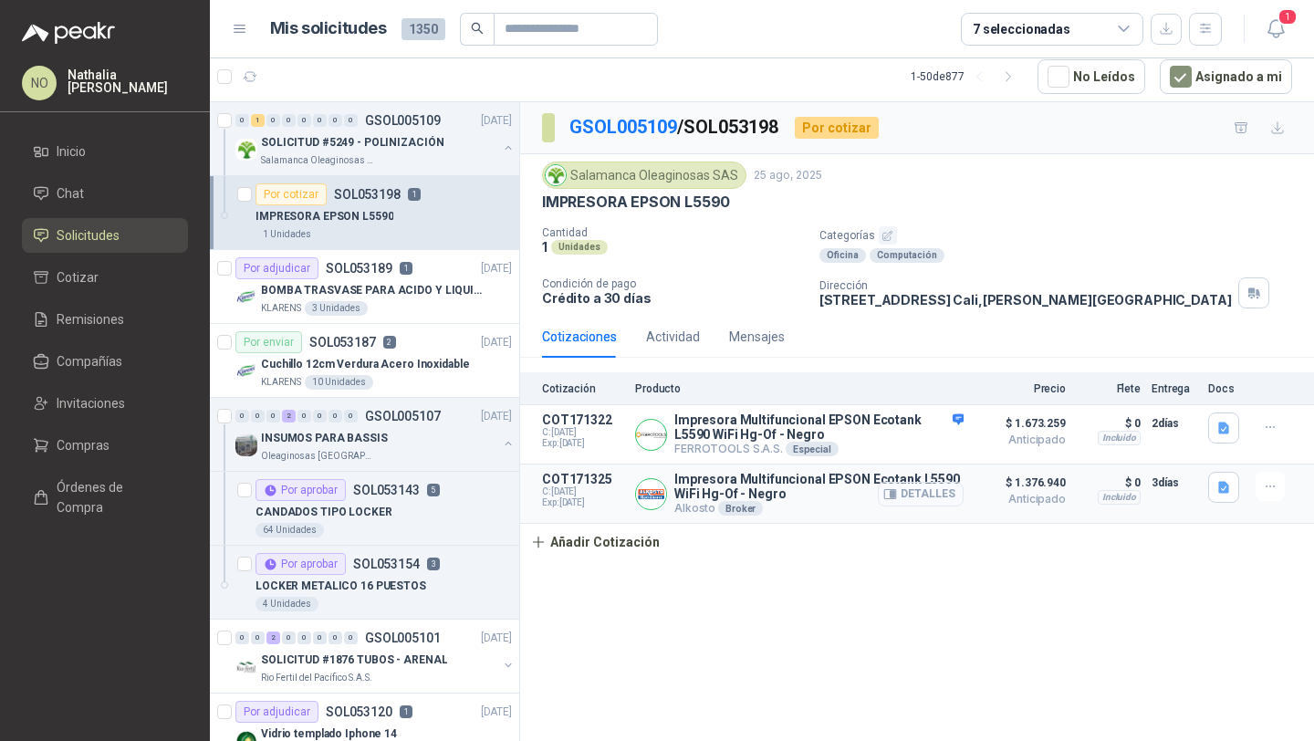
click at [926, 499] on button "Detalles" at bounding box center [921, 494] width 86 height 25
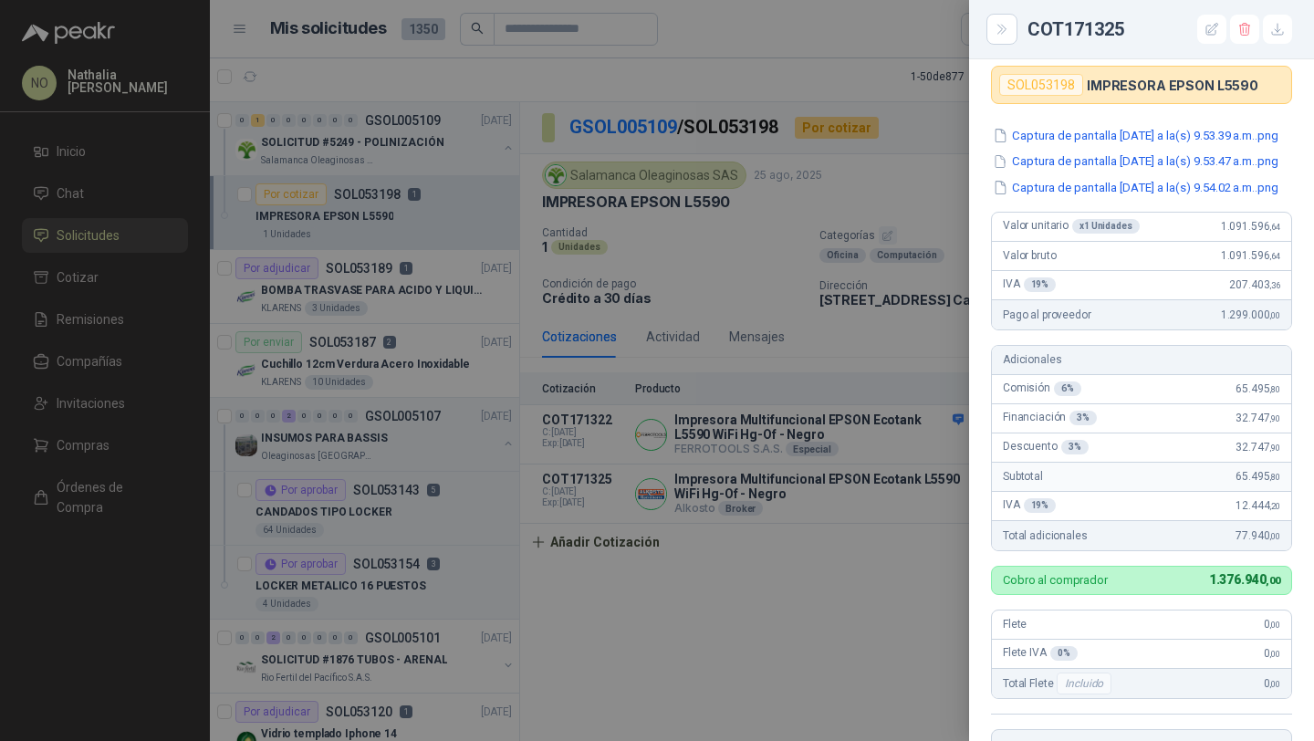
scroll to position [120, 0]
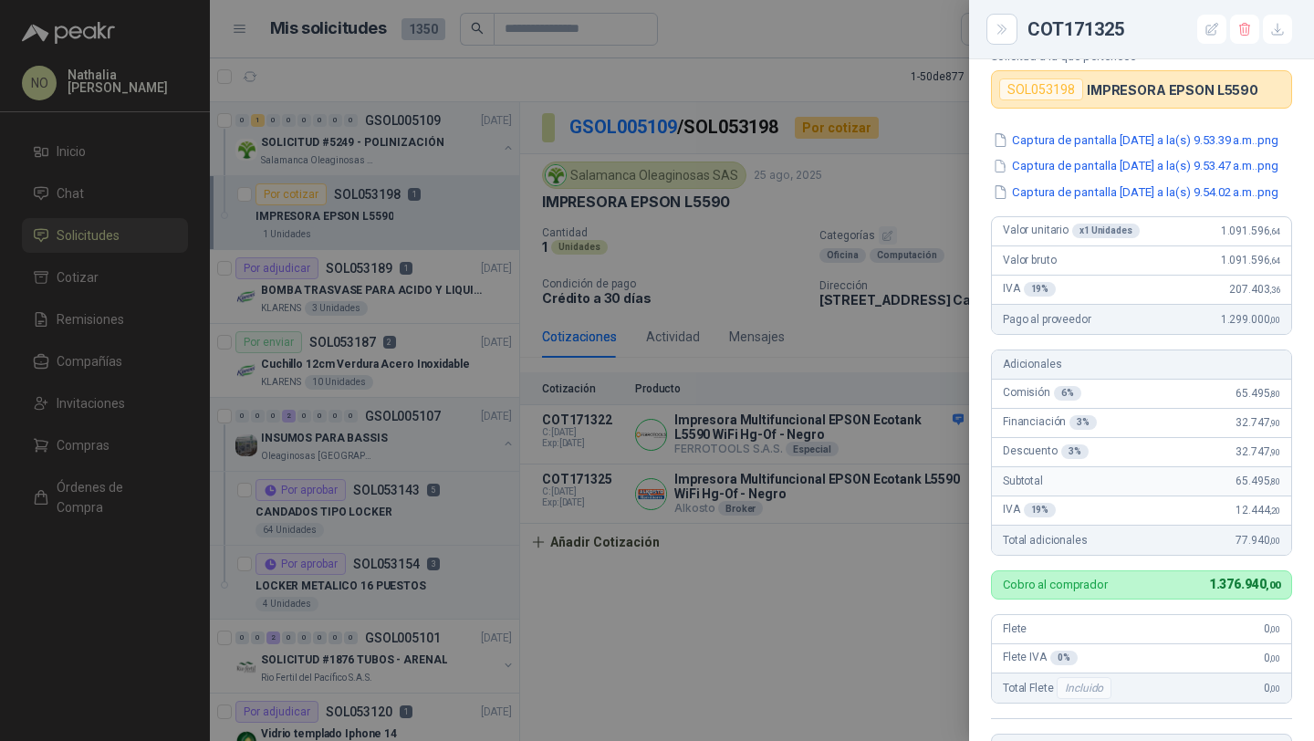
click at [738, 424] on div at bounding box center [657, 370] width 1314 height 741
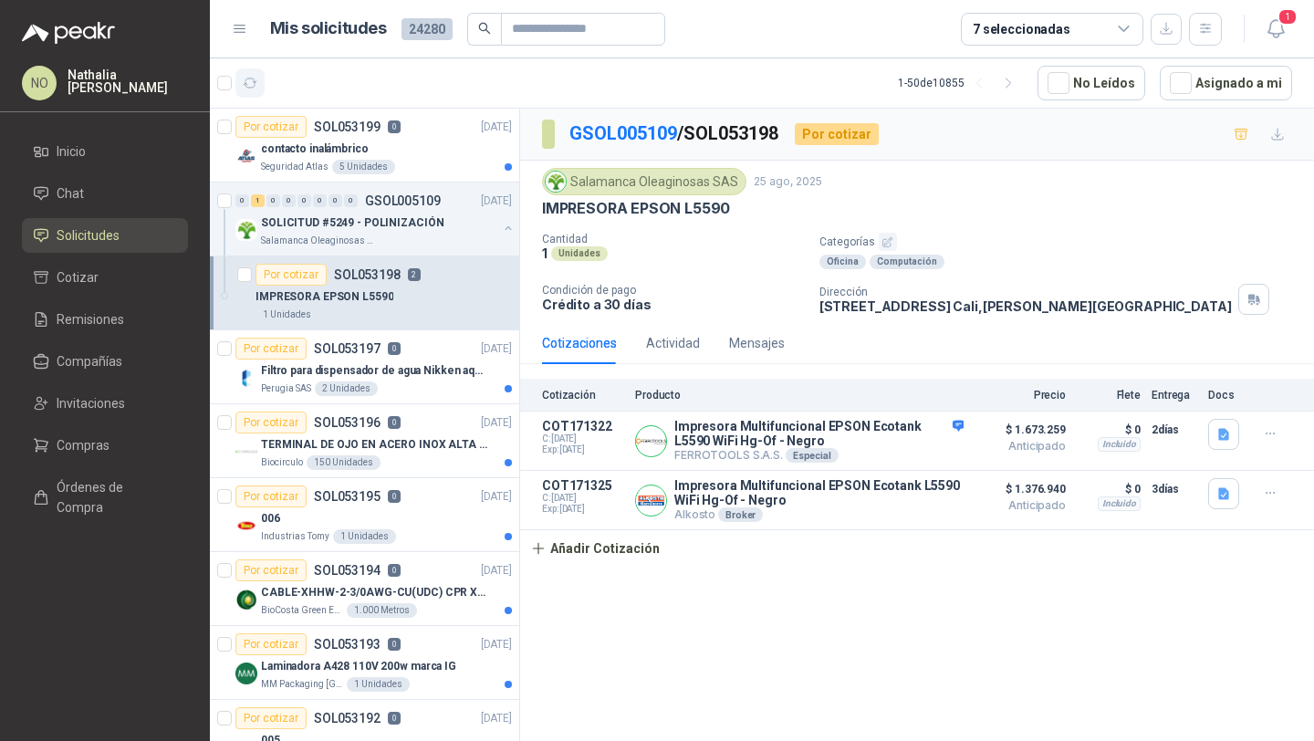
click at [244, 83] on icon "button" at bounding box center [251, 82] width 14 height 9
click at [1213, 80] on button "Asignado a mi" at bounding box center [1226, 83] width 132 height 35
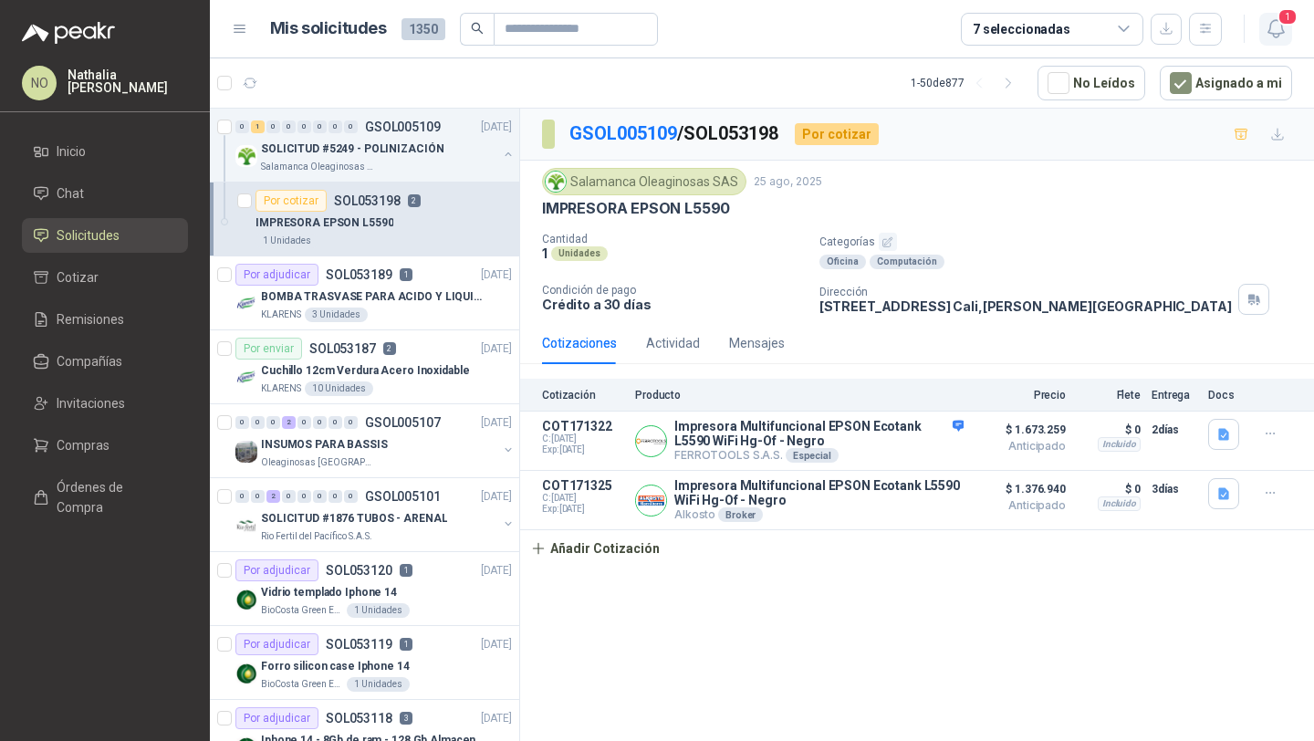
click at [1283, 26] on icon "button" at bounding box center [1275, 28] width 23 height 23
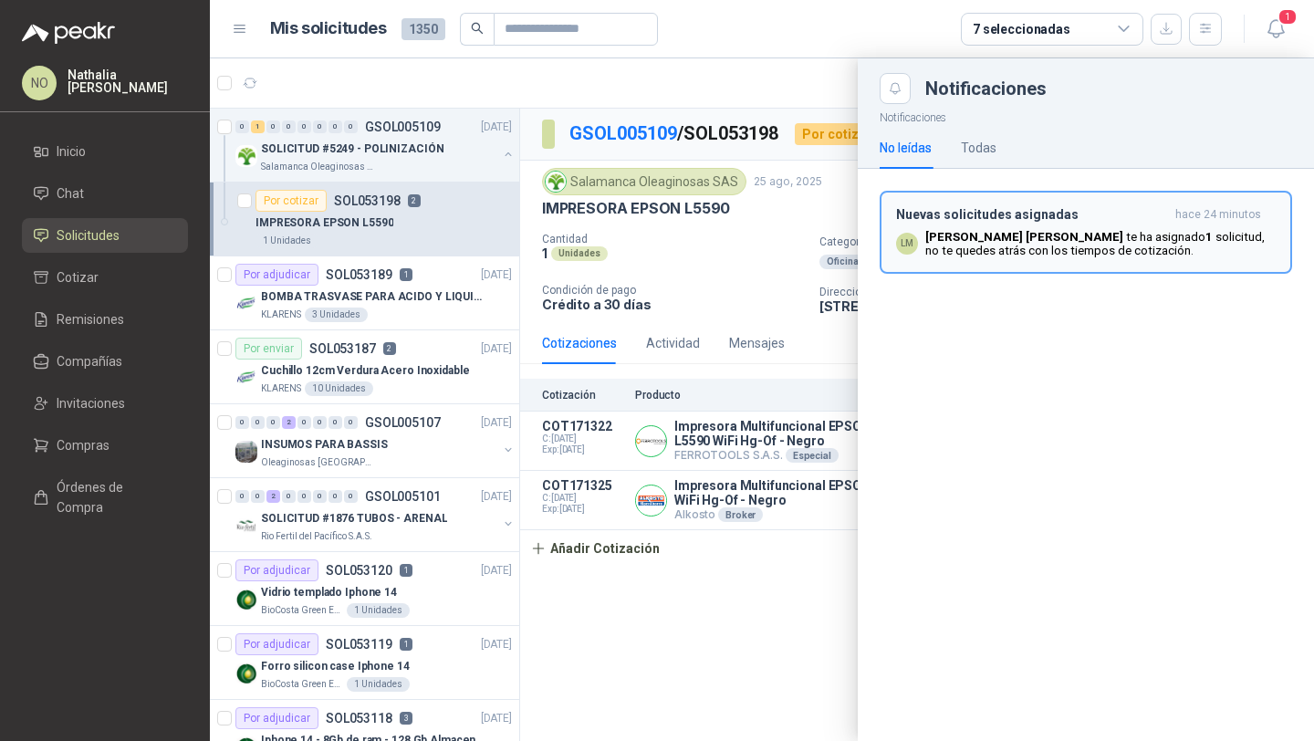
click at [960, 256] on p "Luis Miguel Martinez te ha asignado 1 solicitud , no te quedes atrás con los ti…" at bounding box center [1100, 243] width 350 height 27
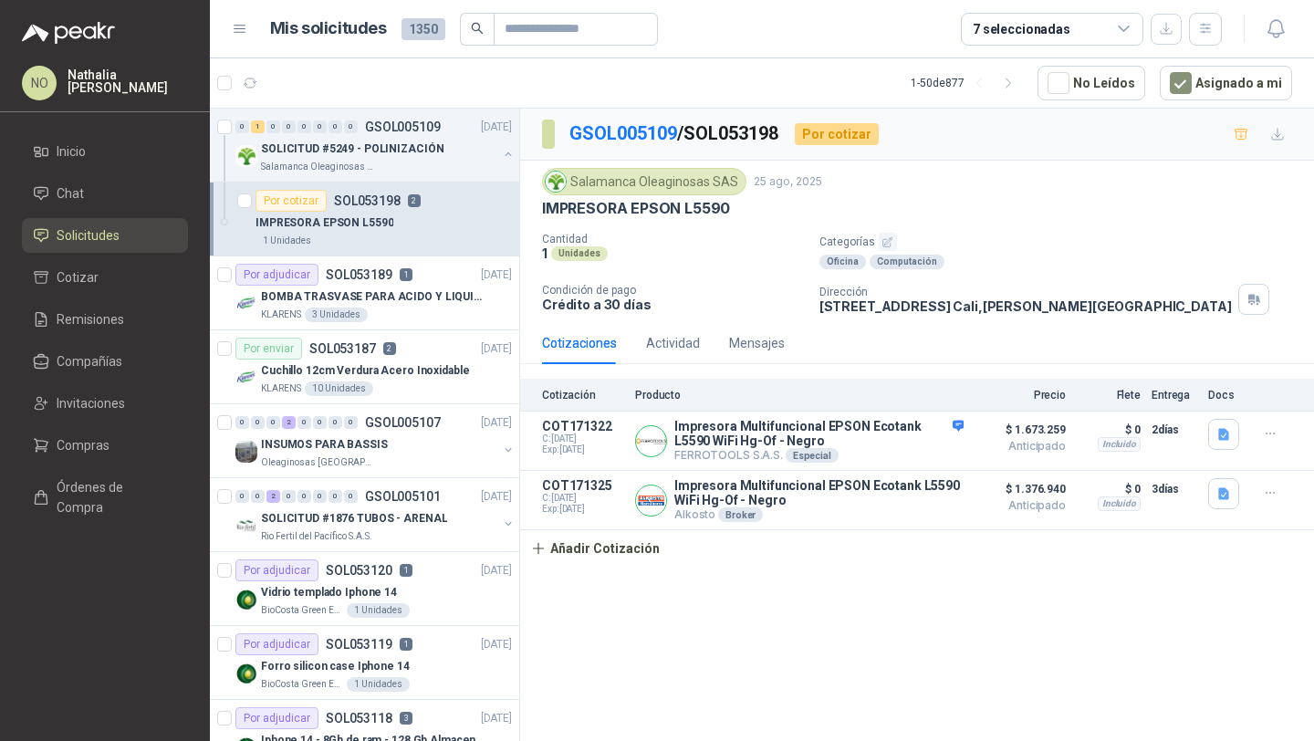
click at [1026, 162] on div "Salamanca Oleaginosas SAS [DATE] IMPRESORA EPSON L5590 Cantidad 1 Unidades Cate…" at bounding box center [917, 241] width 794 height 161
